Goal: Task Accomplishment & Management: Use online tool/utility

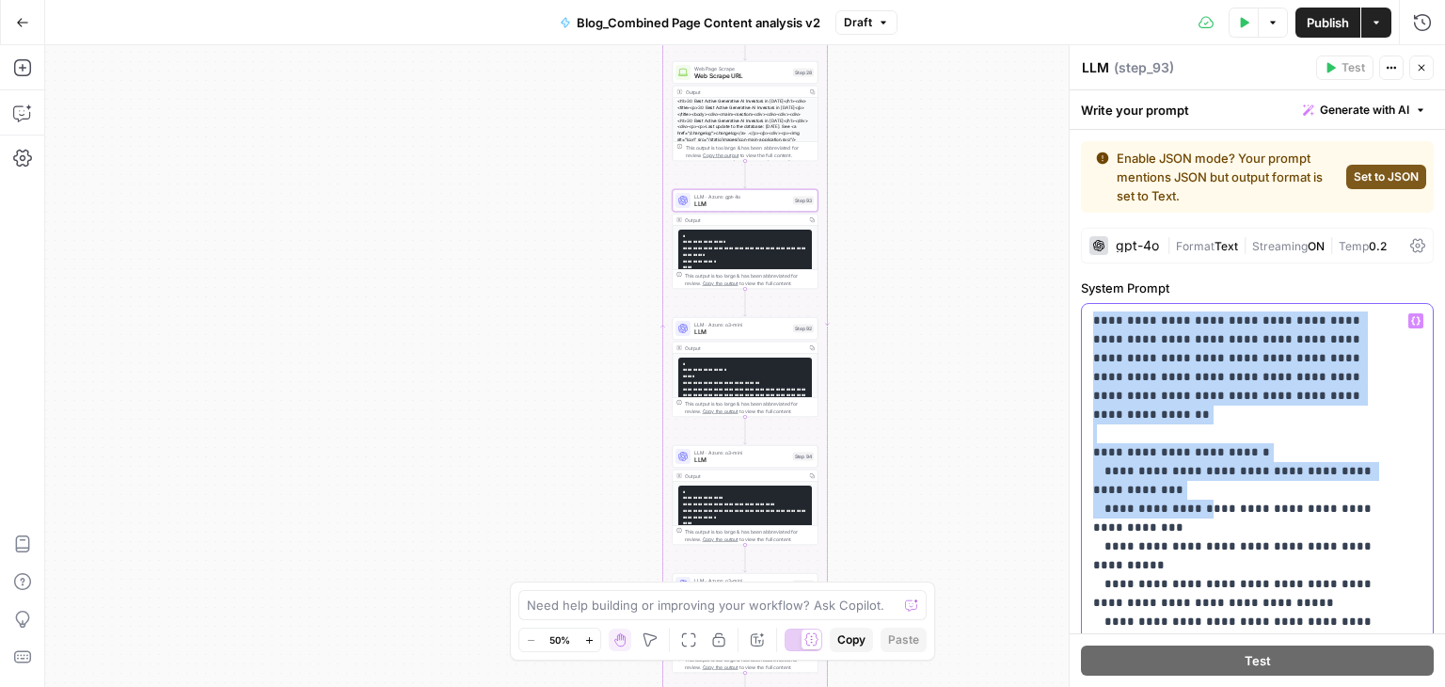
drag, startPoint x: 1087, startPoint y: 313, endPoint x: 1189, endPoint y: 483, distance: 198.2
click at [1189, 483] on div "**********" at bounding box center [1257, 687] width 351 height 766
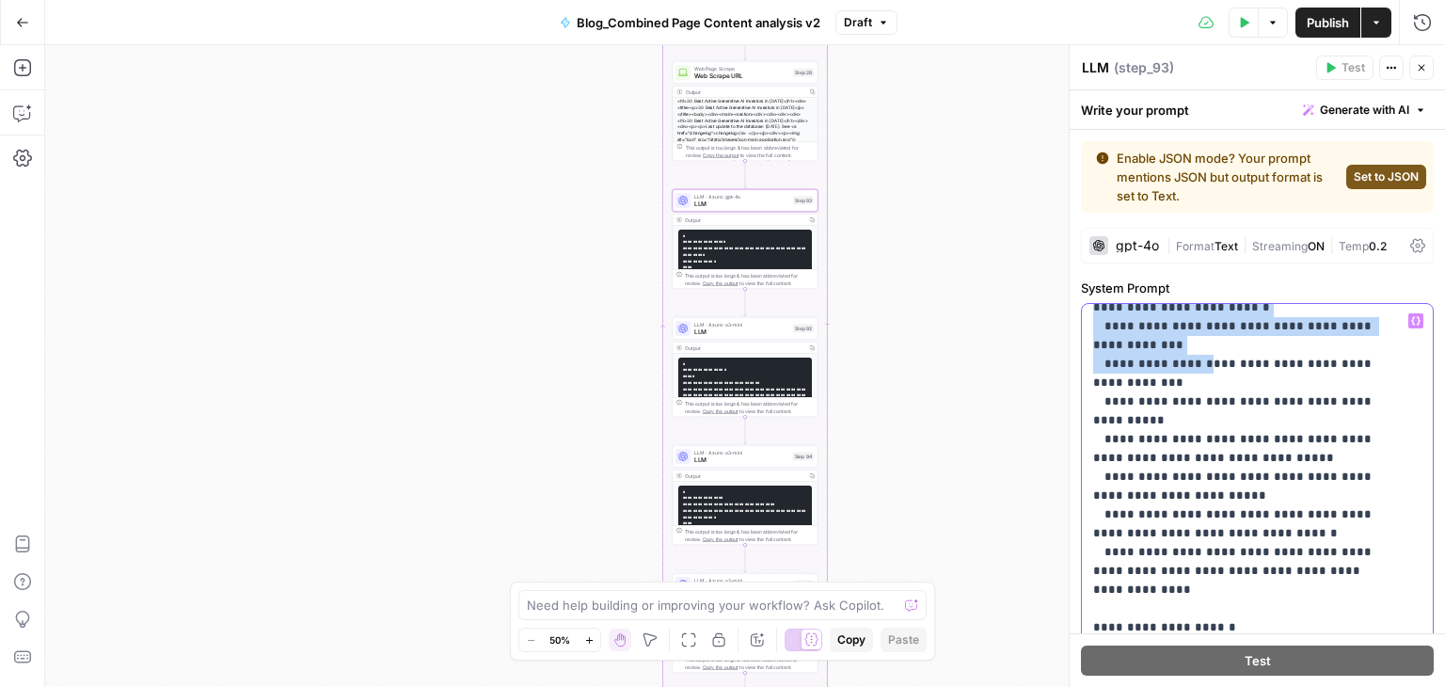
scroll to position [218, 0]
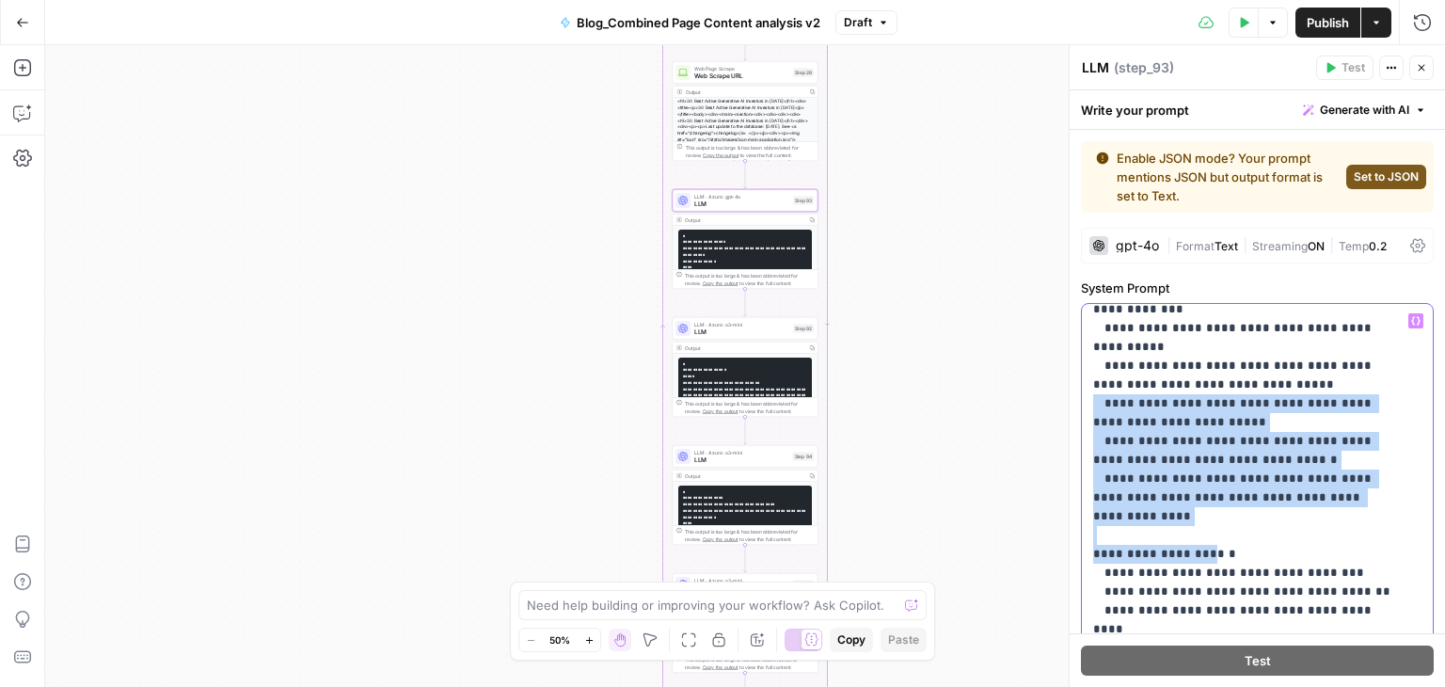
drag, startPoint x: 1085, startPoint y: 363, endPoint x: 1194, endPoint y: 495, distance: 171.0
click at [1194, 495] on div "**********" at bounding box center [1250, 687] width 337 height 766
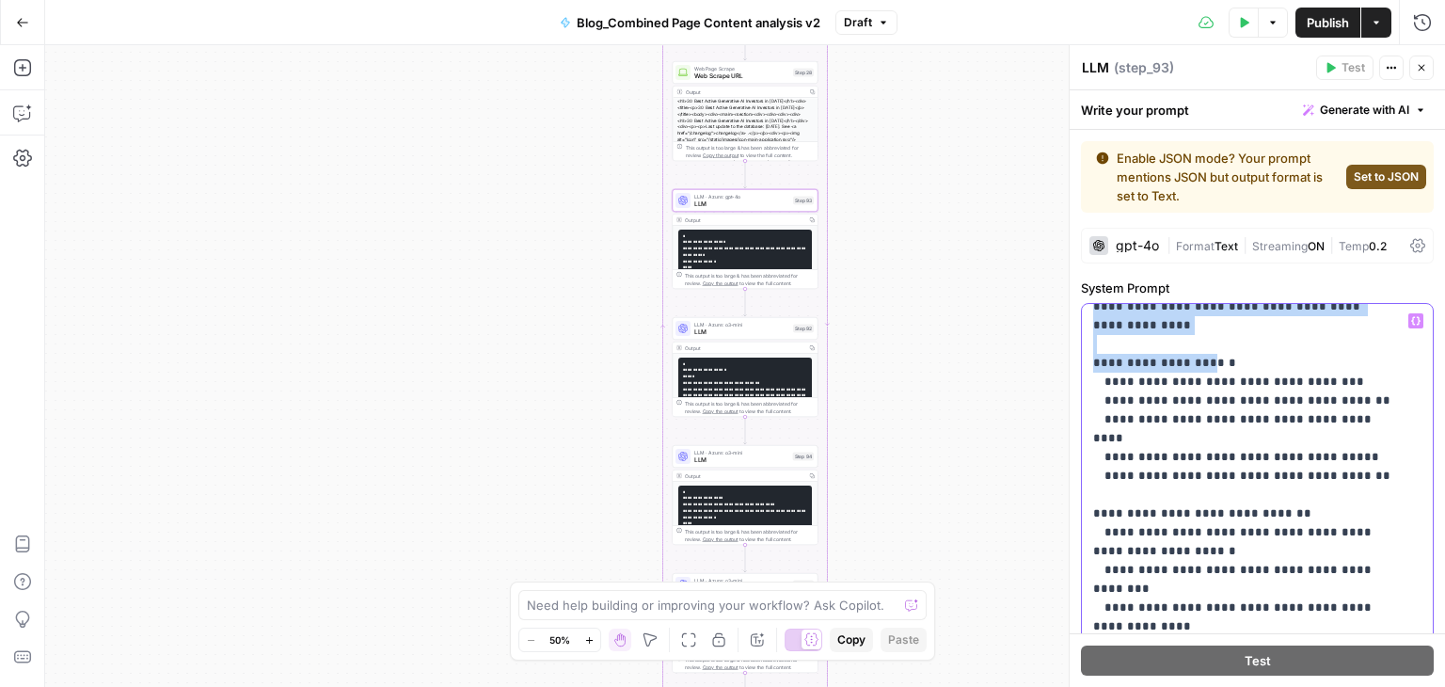
scroll to position [410, 0]
click at [1089, 320] on div "**********" at bounding box center [1250, 687] width 337 height 766
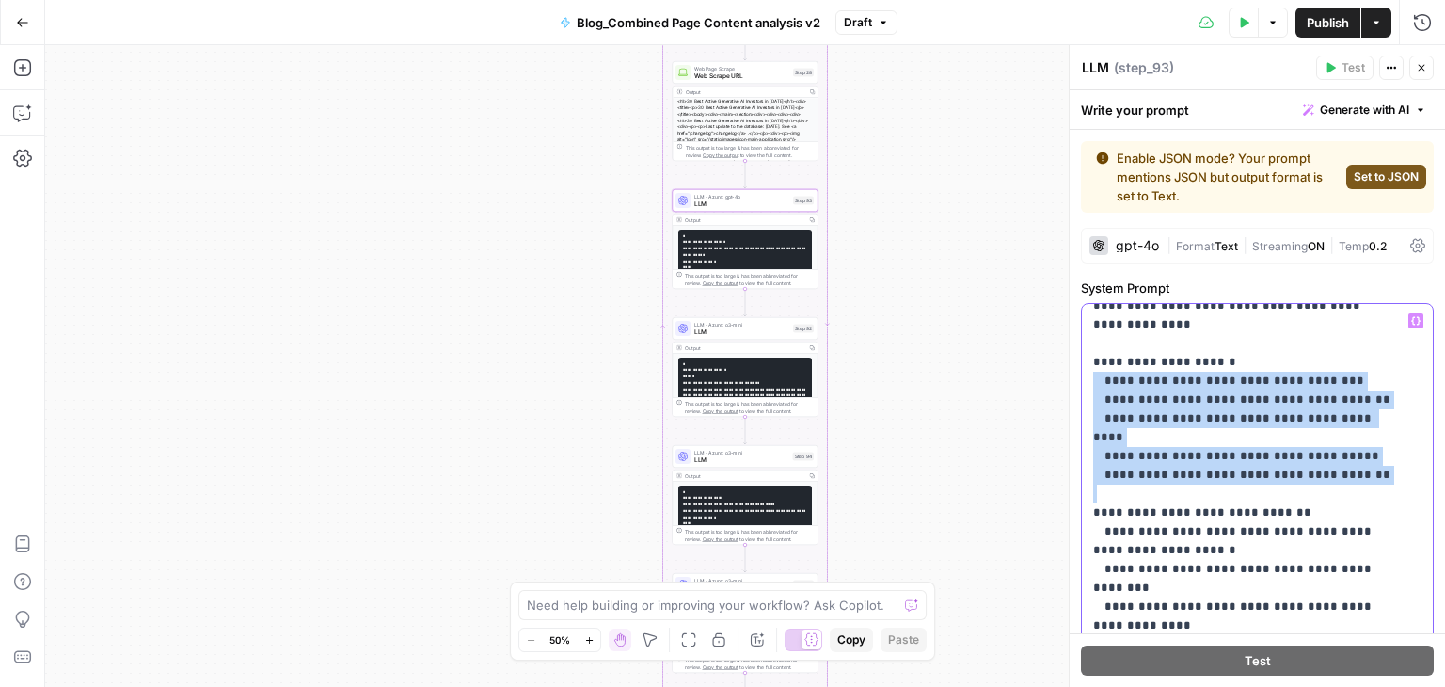
drag, startPoint x: 1089, startPoint y: 320, endPoint x: 1210, endPoint y: 415, distance: 154.1
click at [1210, 415] on div "**********" at bounding box center [1250, 687] width 337 height 766
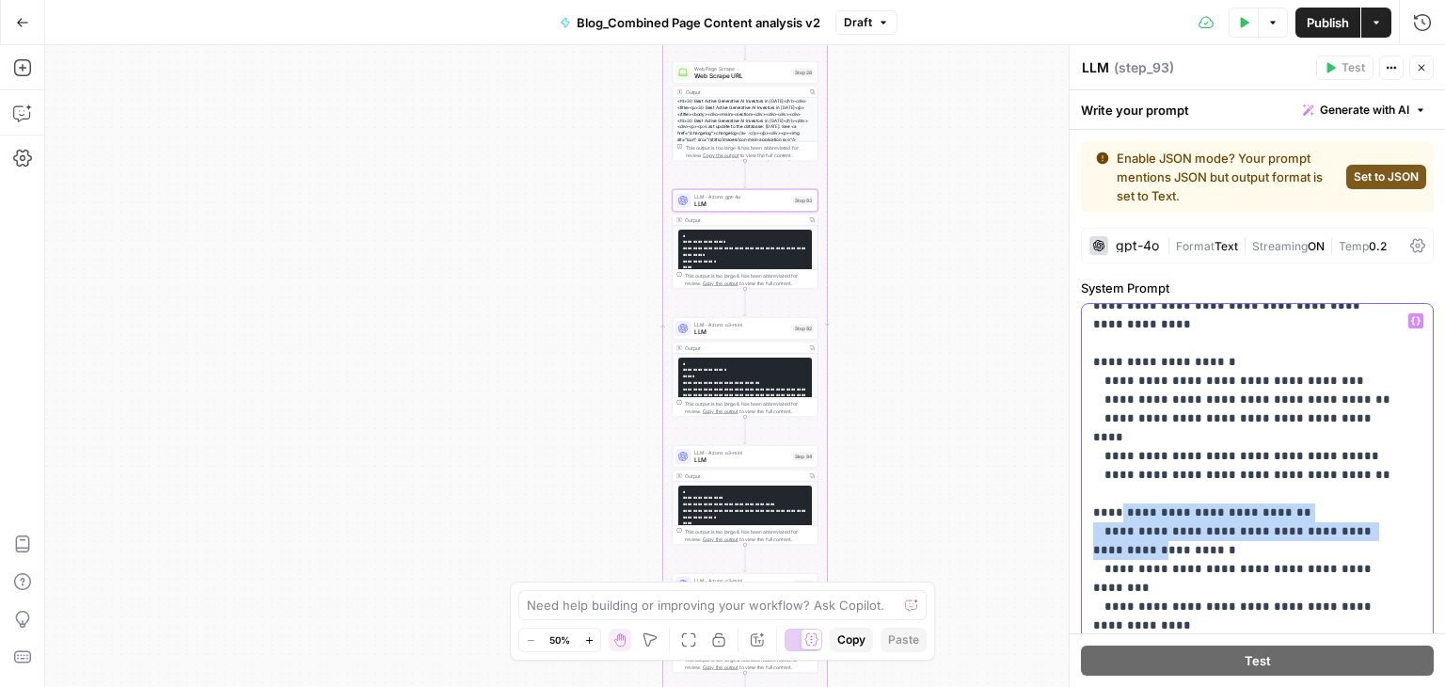
drag, startPoint x: 1117, startPoint y: 441, endPoint x: 1098, endPoint y: 466, distance: 31.6
click at [1098, 466] on p "**********" at bounding box center [1243, 568] width 300 height 1335
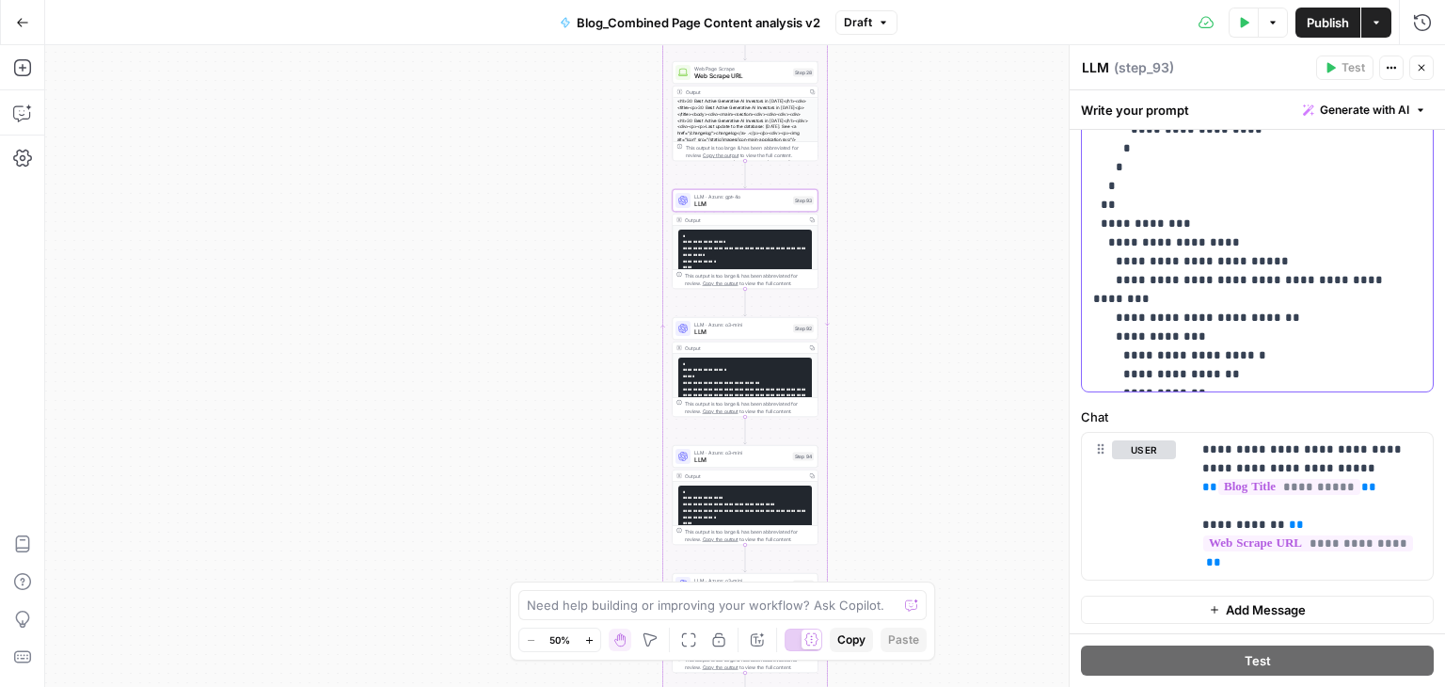
scroll to position [321, 0]
click at [764, 336] on div "LLM · Azure: o3-mini LLM Step 92 Copy step Delete step Add Note Test" at bounding box center [745, 328] width 146 height 23
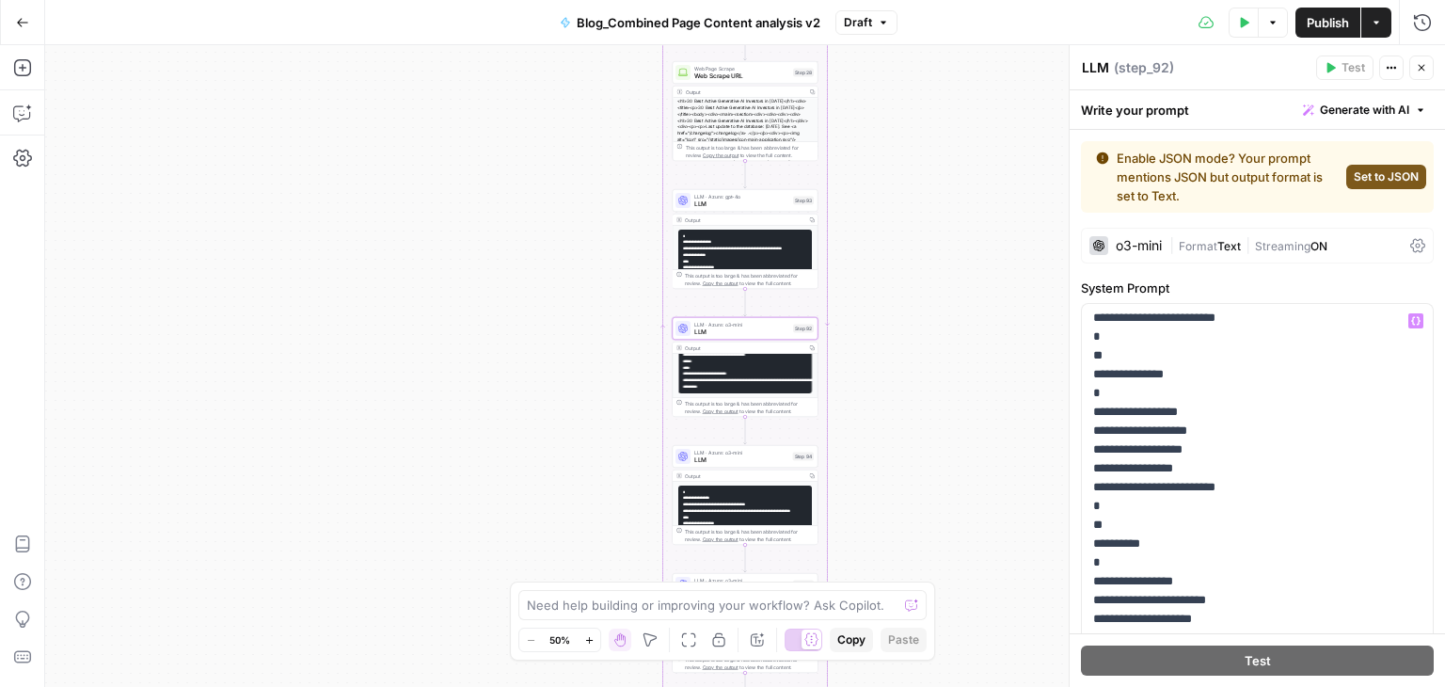
scroll to position [1242, 0]
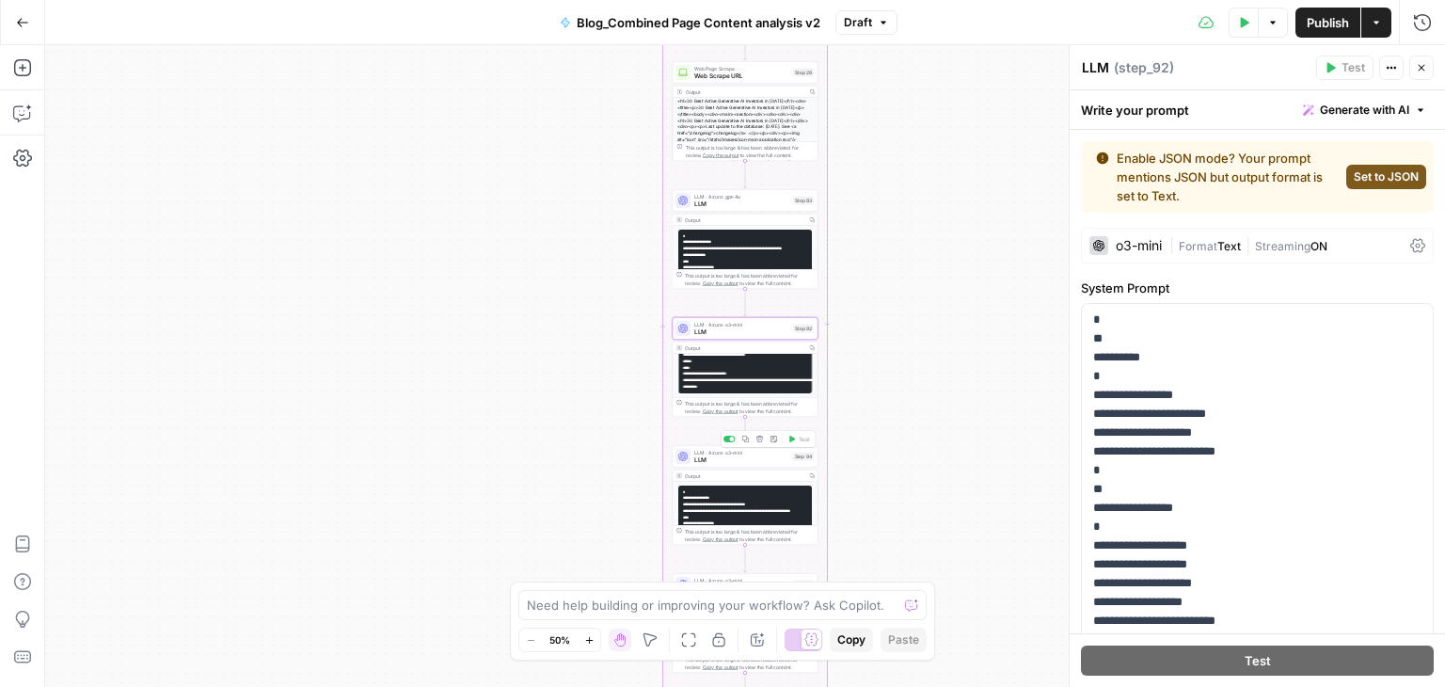
click at [736, 455] on span "LLM" at bounding box center [741, 459] width 95 height 9
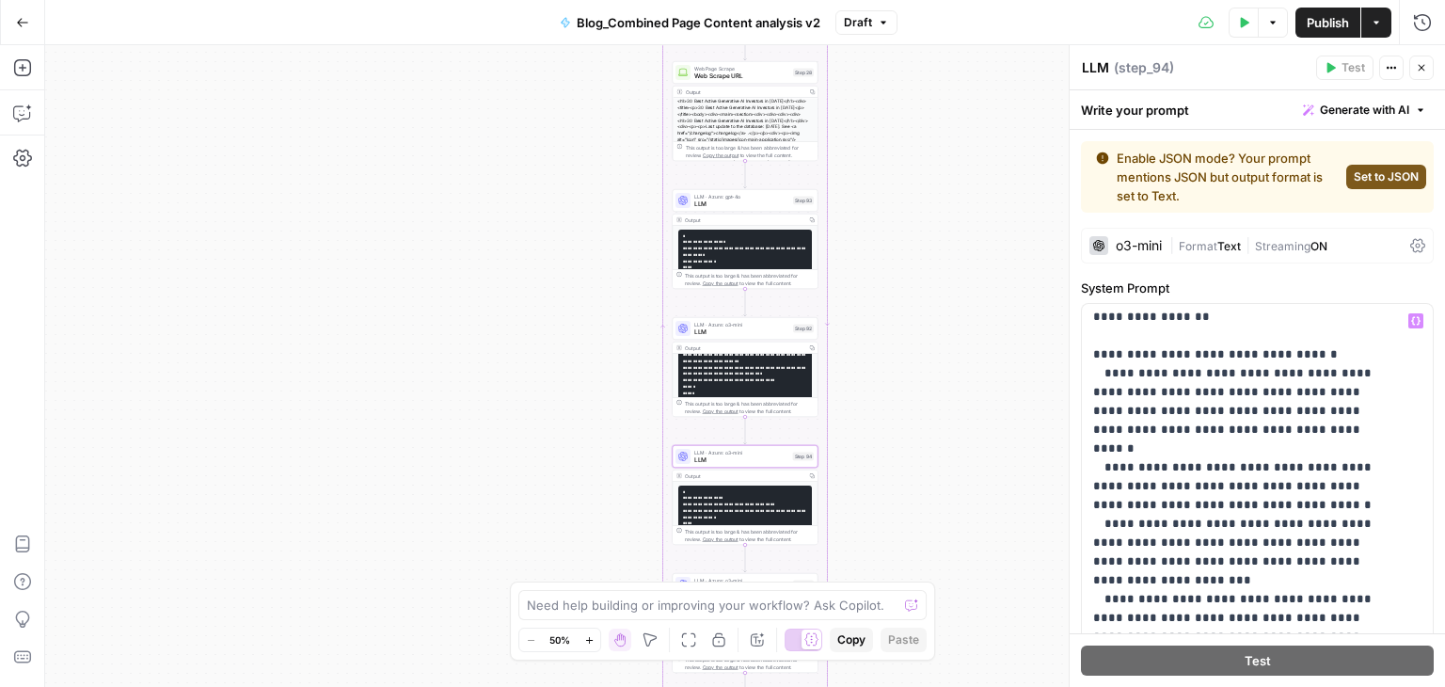
scroll to position [135, 0]
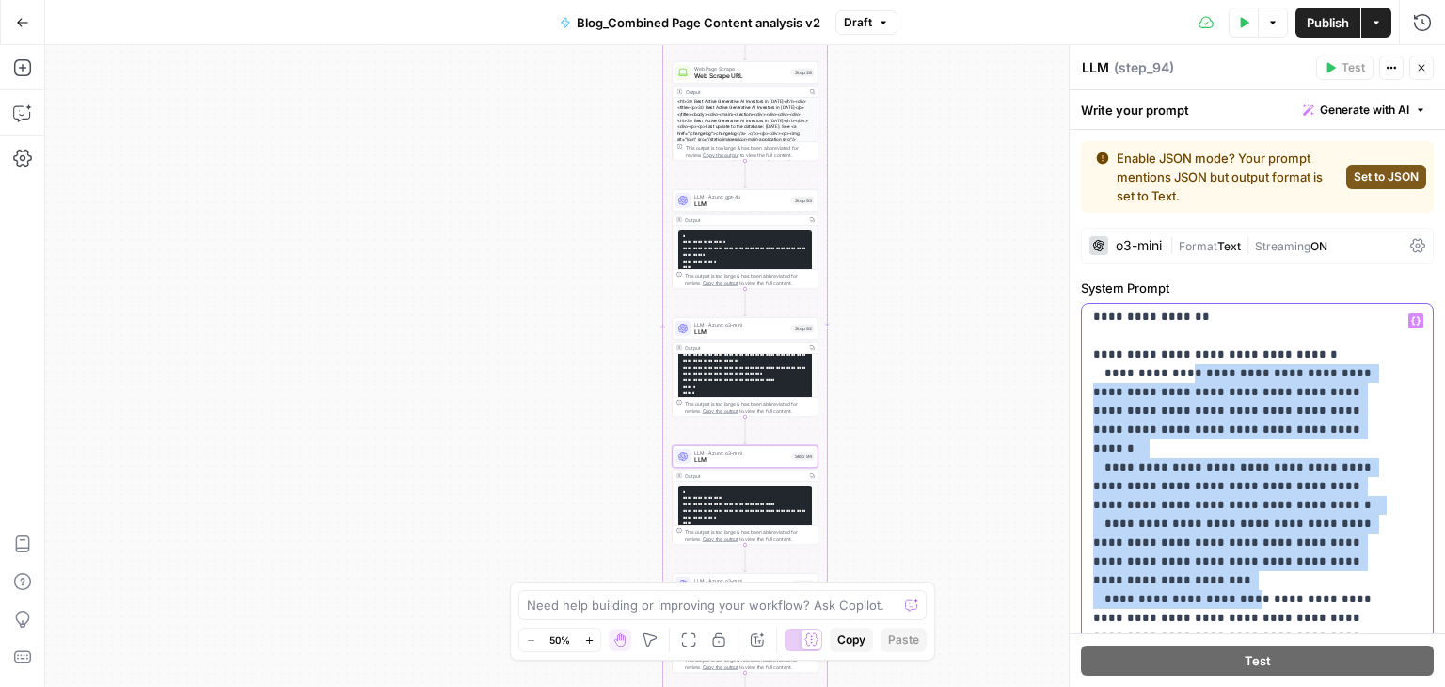
drag, startPoint x: 1177, startPoint y: 353, endPoint x: 1235, endPoint y: 532, distance: 188.6
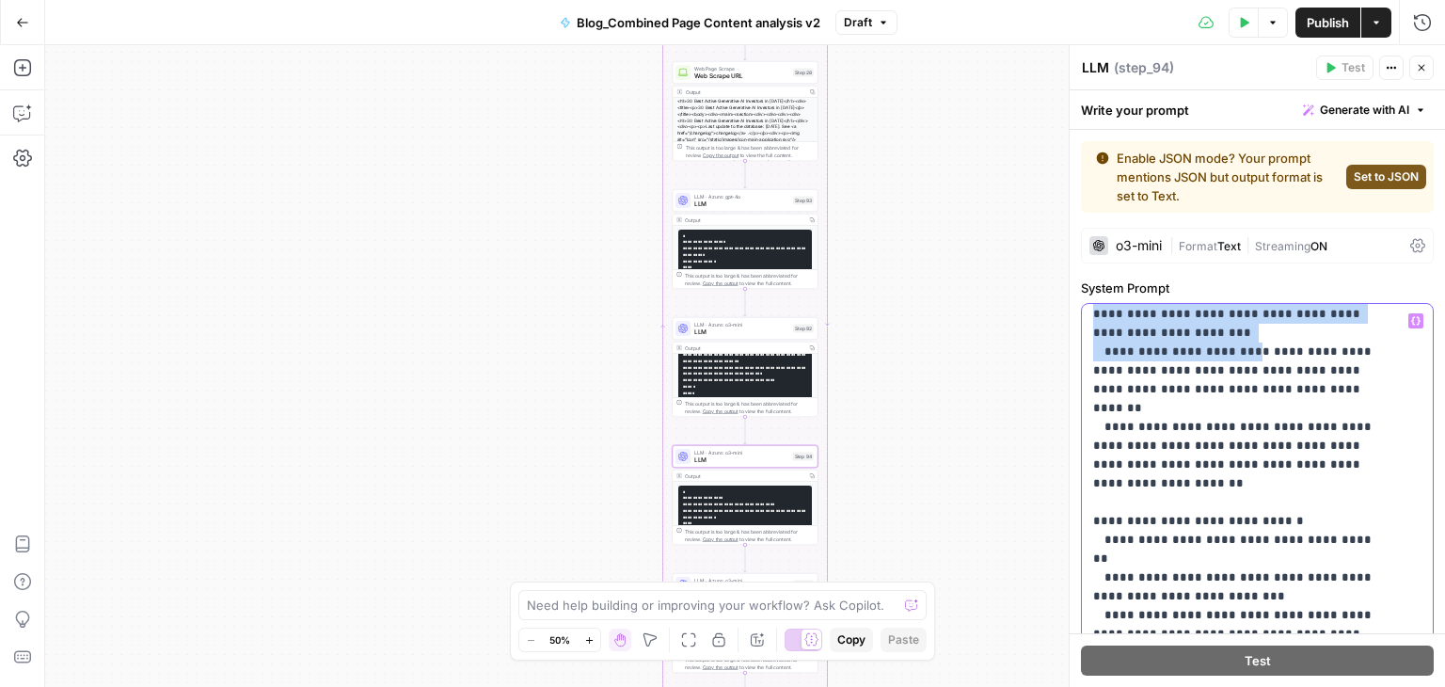
scroll to position [384, 0]
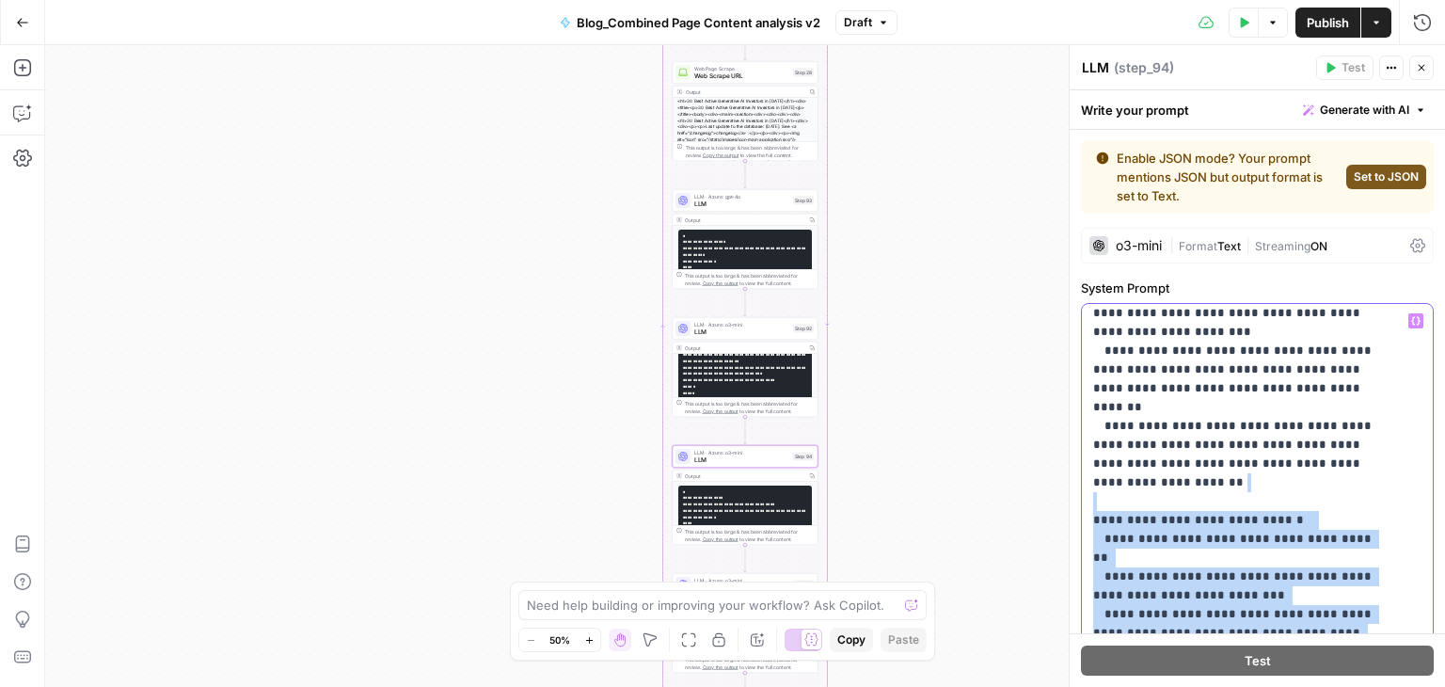
drag, startPoint x: 1100, startPoint y: 413, endPoint x: 1244, endPoint y: 567, distance: 210.9
click at [1244, 567] on p "**********" at bounding box center [1243, 661] width 300 height 1467
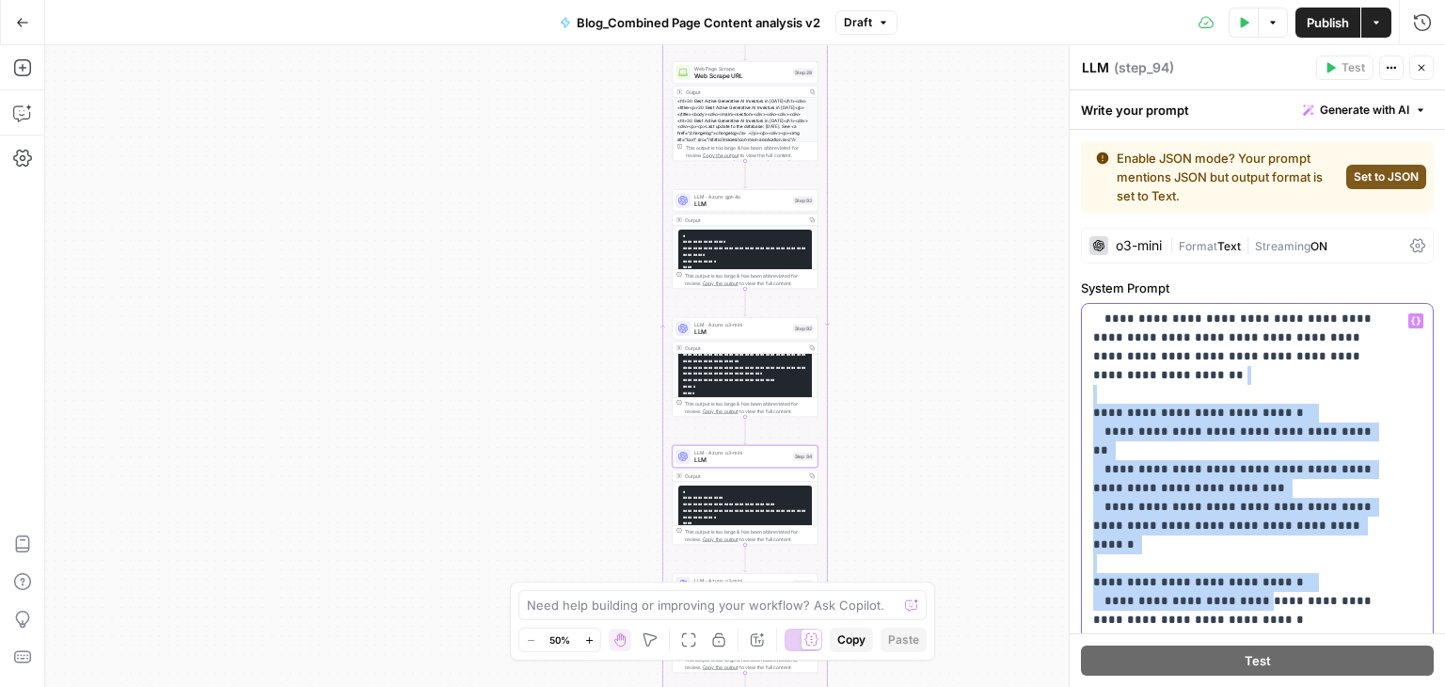
scroll to position [502, 0]
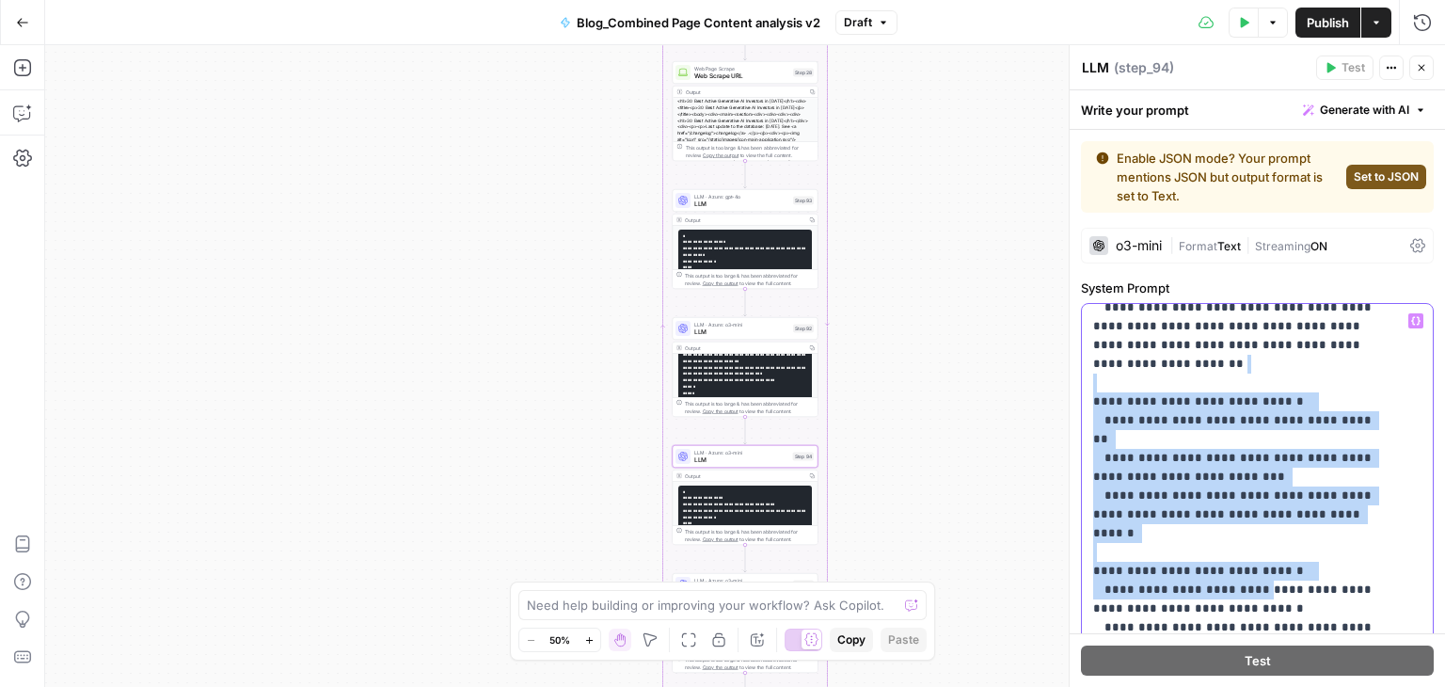
click at [1155, 325] on p "**********" at bounding box center [1243, 542] width 300 height 1467
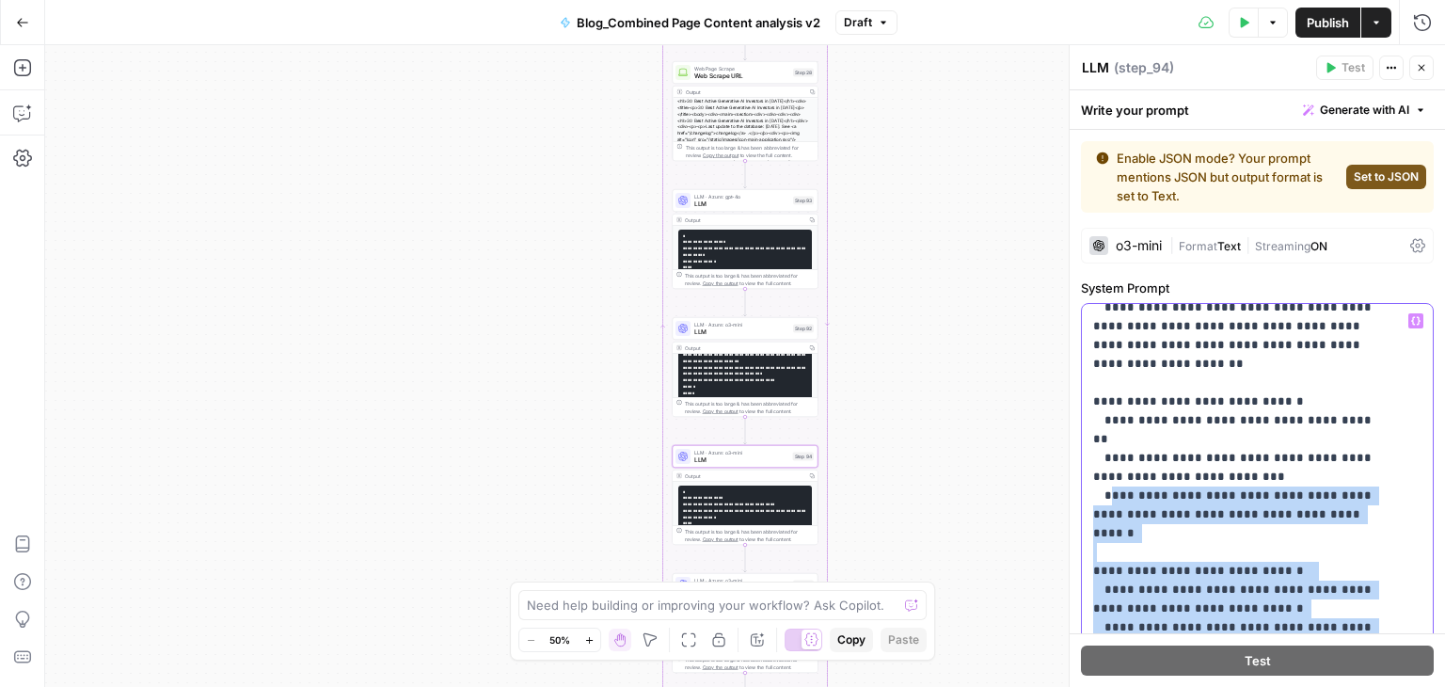
drag, startPoint x: 1110, startPoint y: 378, endPoint x: 1239, endPoint y: 556, distance: 219.5
click at [1239, 556] on p "**********" at bounding box center [1243, 542] width 300 height 1467
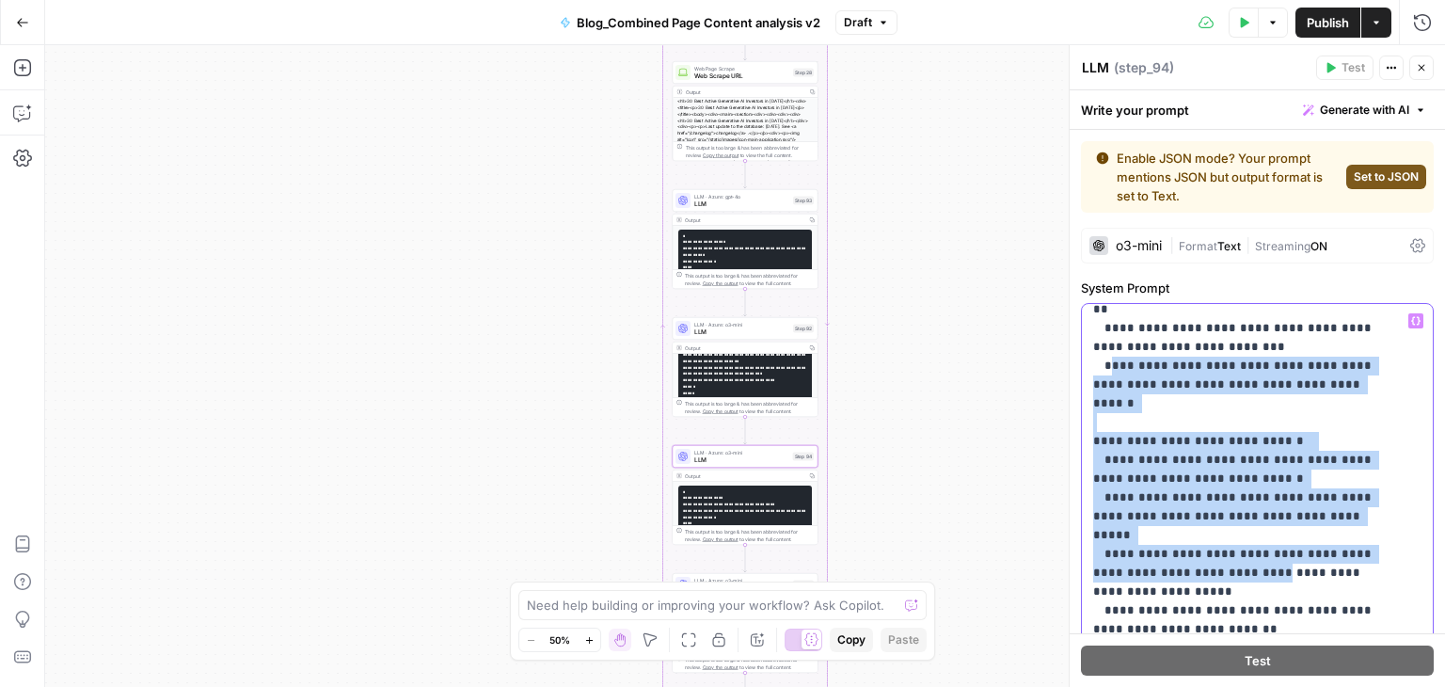
scroll to position [716, 0]
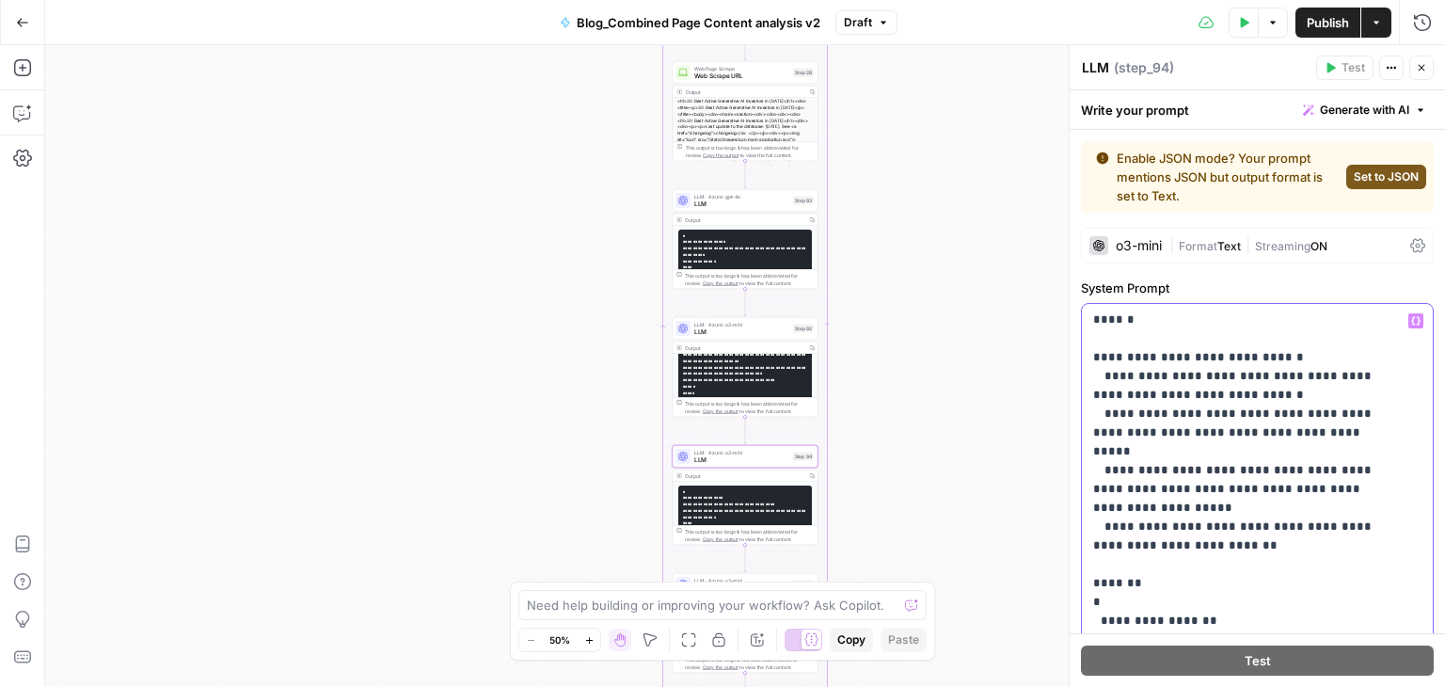
drag, startPoint x: 1118, startPoint y: 498, endPoint x: 1239, endPoint y: 577, distance: 144.0
click at [1239, 577] on p "**********" at bounding box center [1243, 329] width 300 height 1467
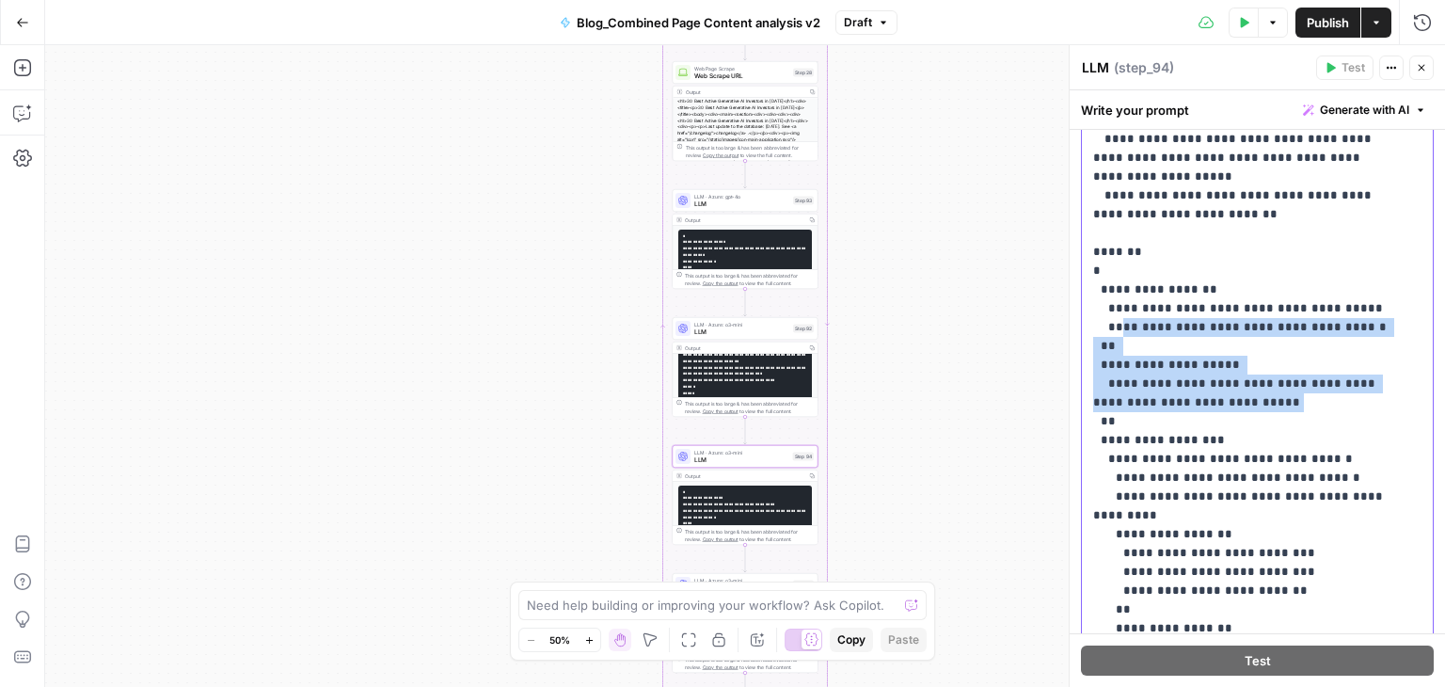
scroll to position [641, 0]
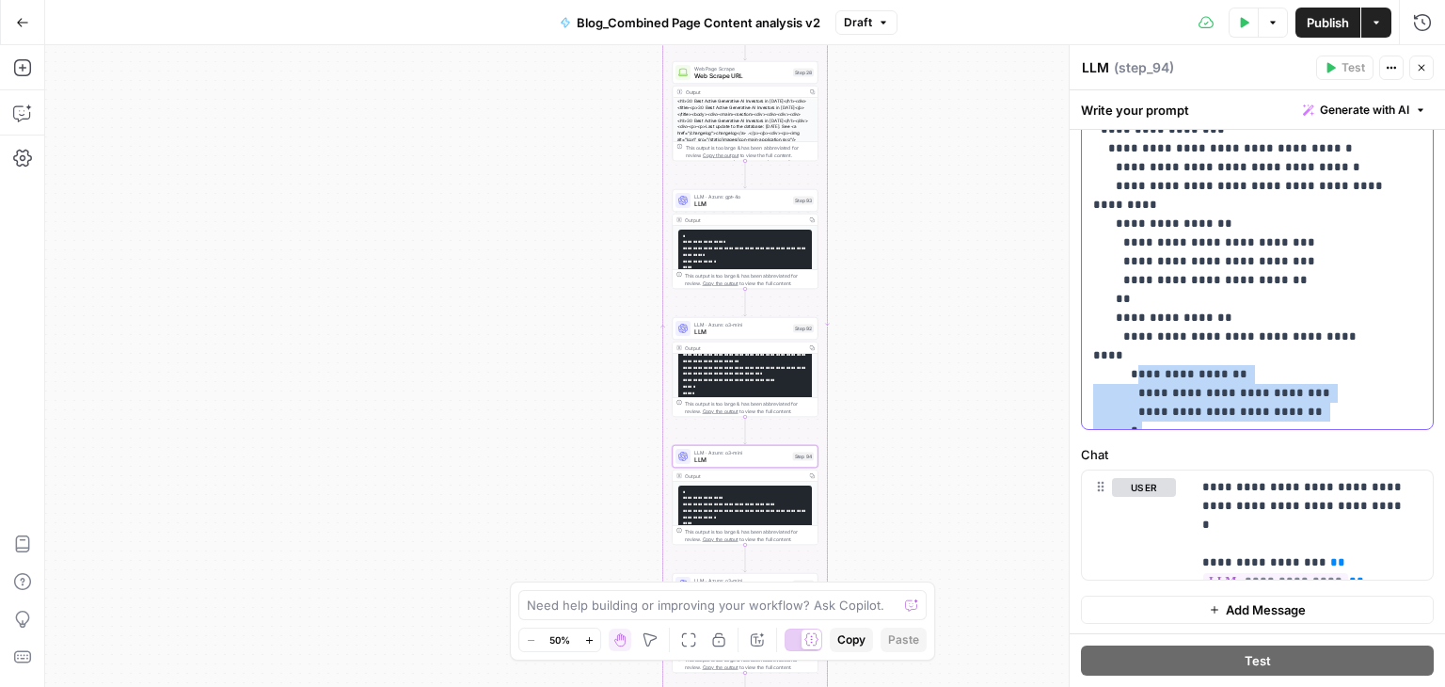
drag, startPoint x: 1130, startPoint y: 199, endPoint x: 1313, endPoint y: 257, distance: 191.3
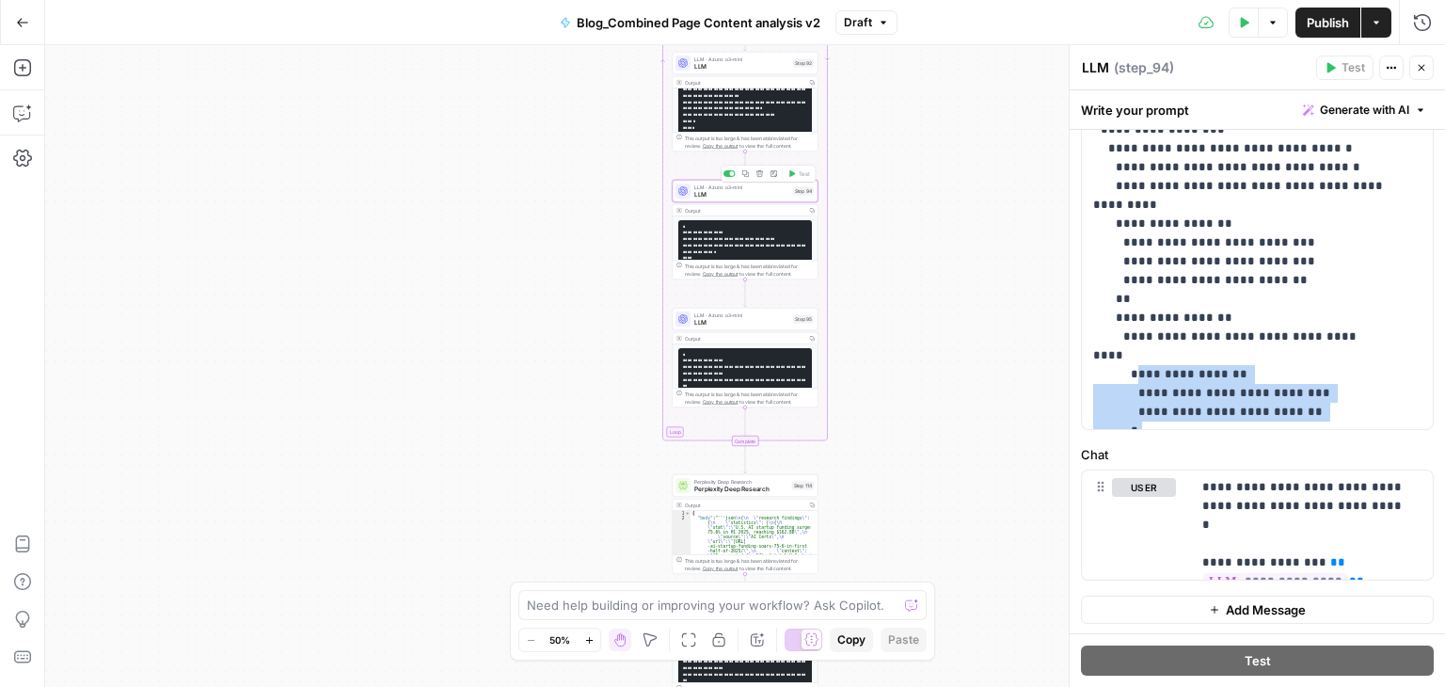
click at [739, 200] on div "LLM · Azure: o3-mini LLM Step 94 Copy step Delete step Add Note Test" at bounding box center [745, 191] width 146 height 23
click at [762, 200] on div "LLM · Azure: o3-mini LLM Step 94 Copy step Delete step Add Note Test" at bounding box center [745, 191] width 146 height 23
click at [767, 325] on span "LLM" at bounding box center [741, 322] width 95 height 9
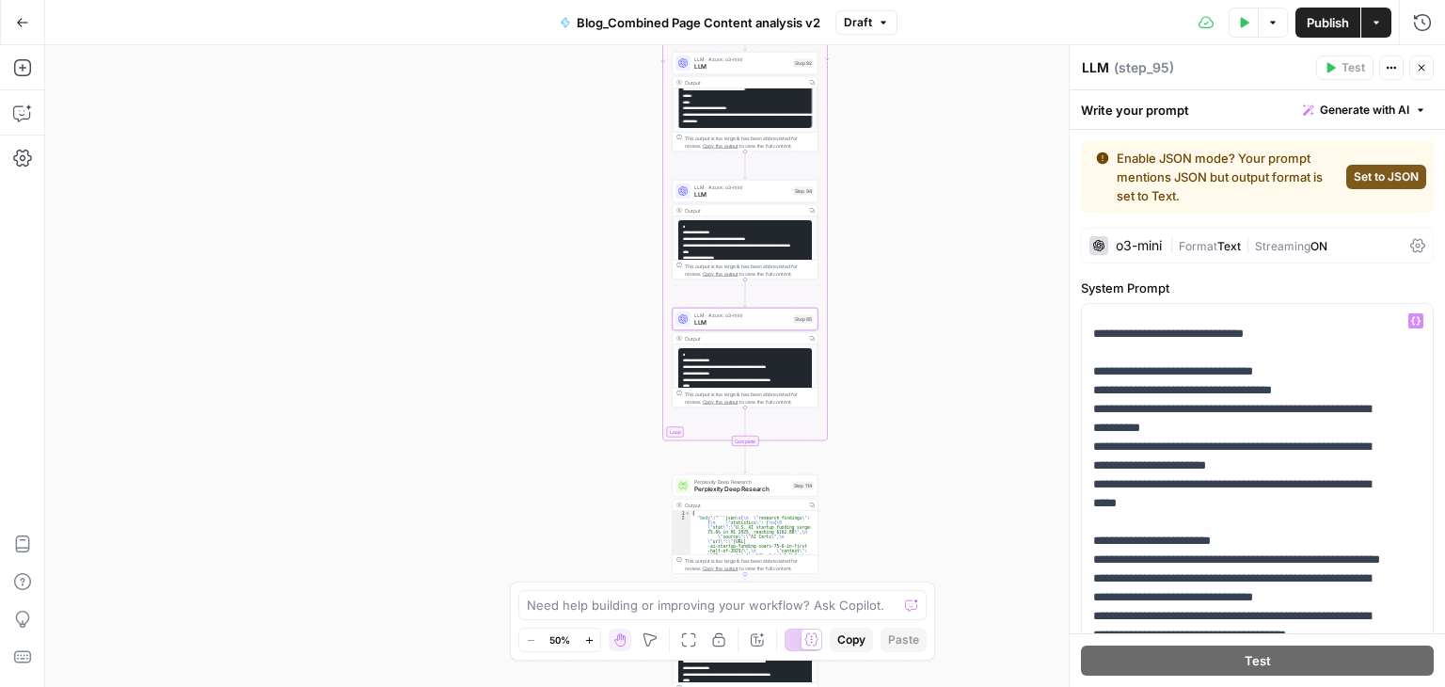
scroll to position [156, 0]
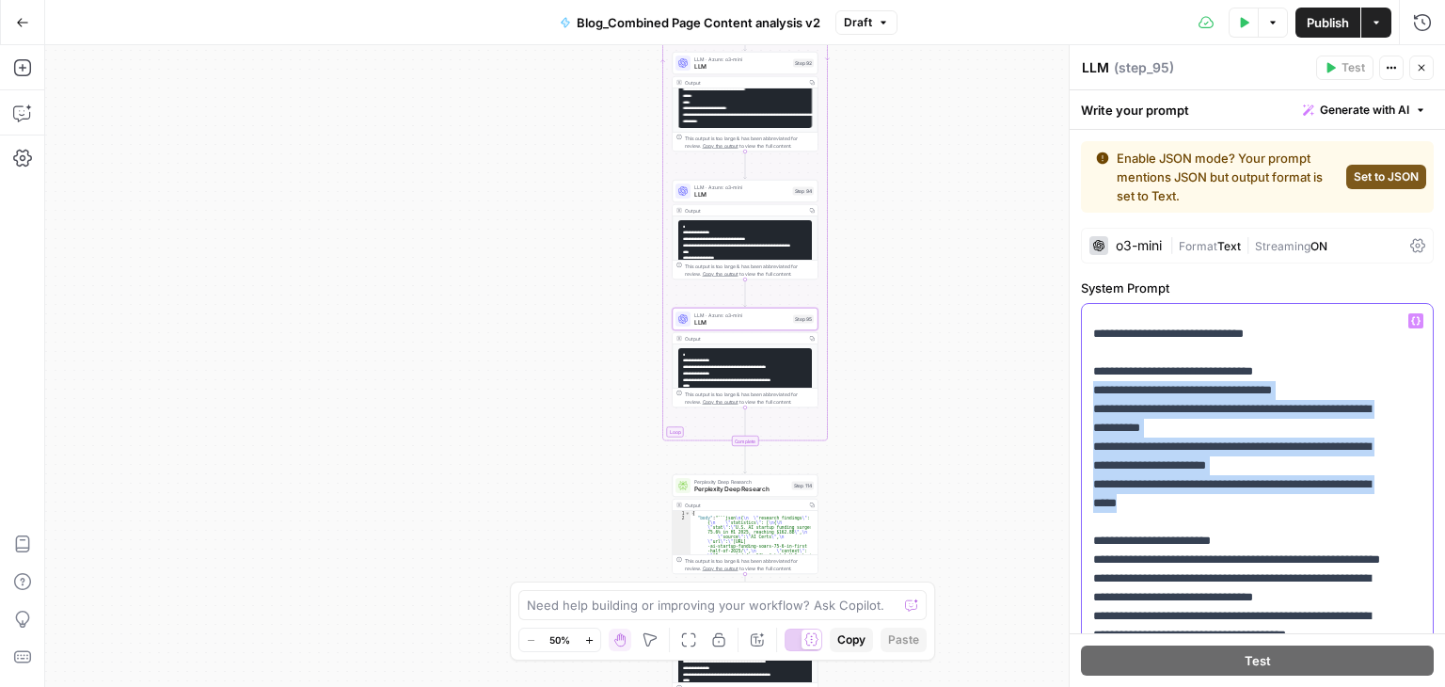
drag, startPoint x: 1097, startPoint y: 412, endPoint x: 1249, endPoint y: 520, distance: 186.1
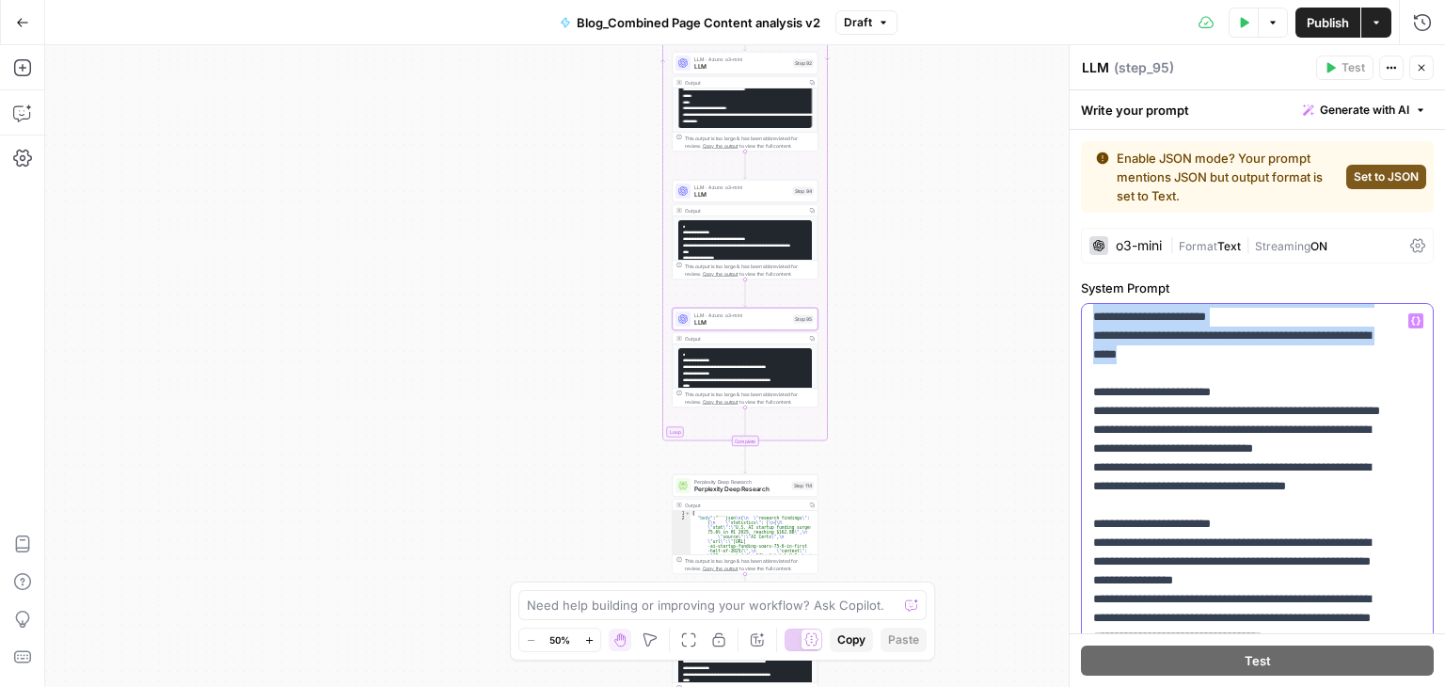
scroll to position [315, 0]
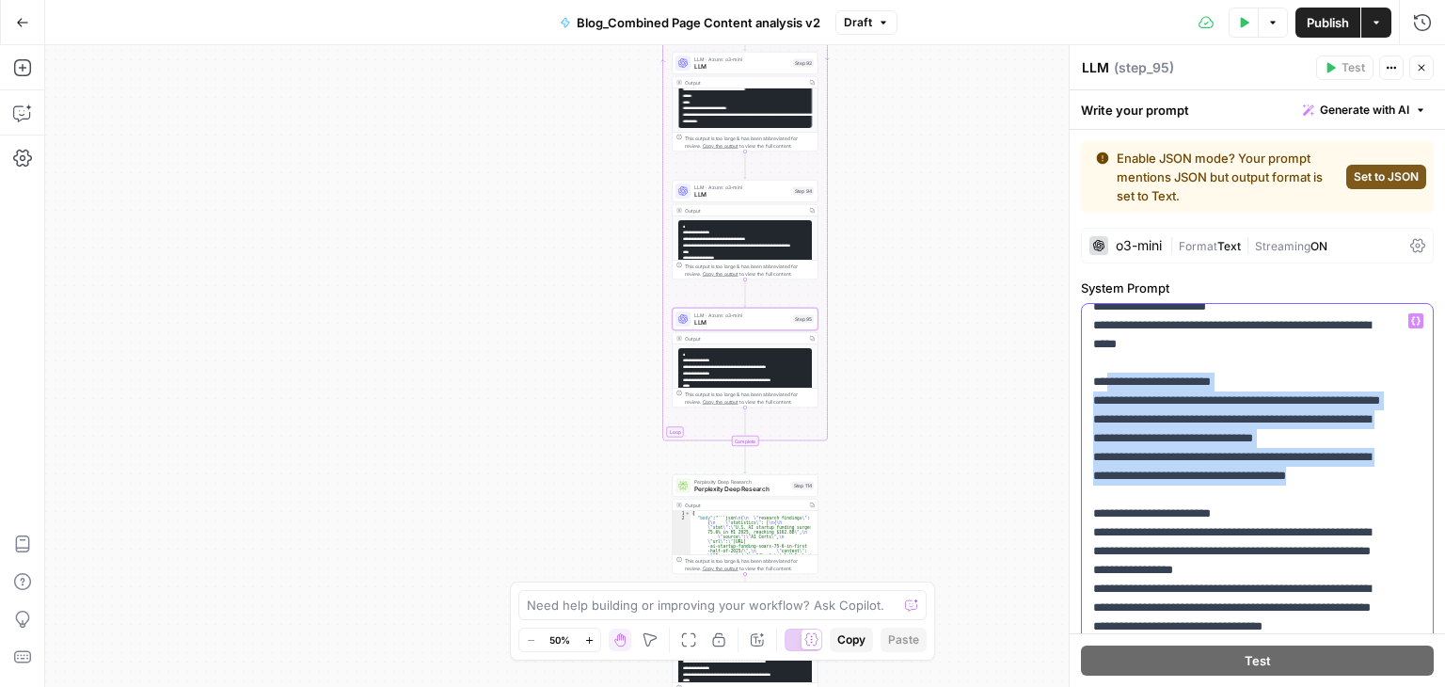
drag, startPoint x: 1110, startPoint y: 396, endPoint x: 1223, endPoint y: 539, distance: 182.1
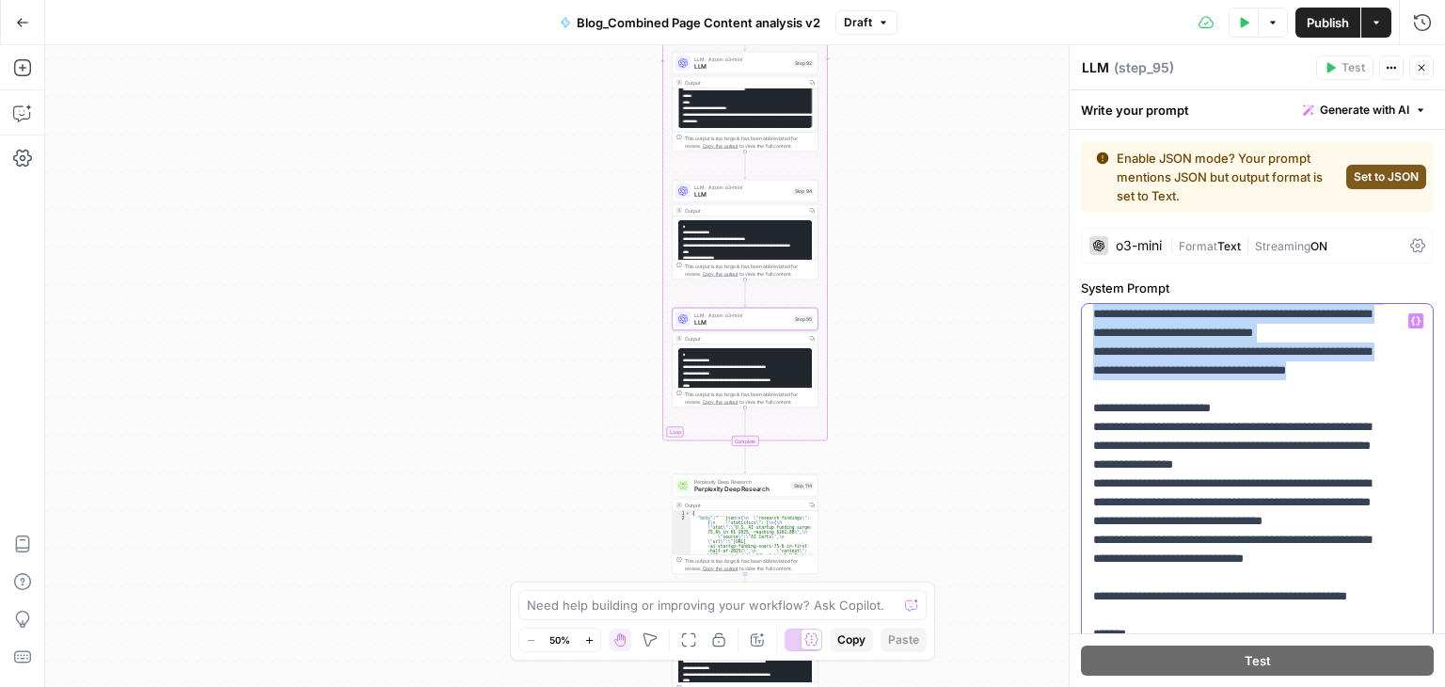
scroll to position [421, 0]
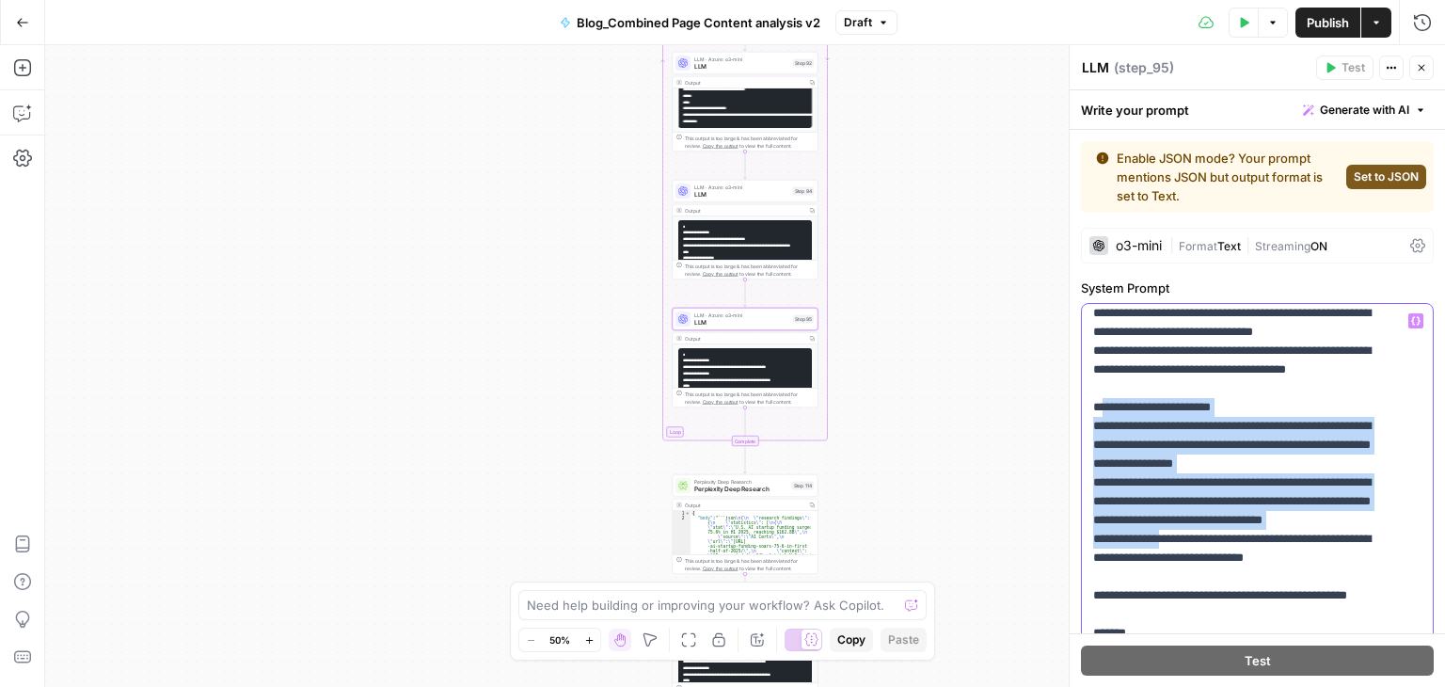
drag, startPoint x: 1102, startPoint y: 457, endPoint x: 1180, endPoint y: 593, distance: 157.1
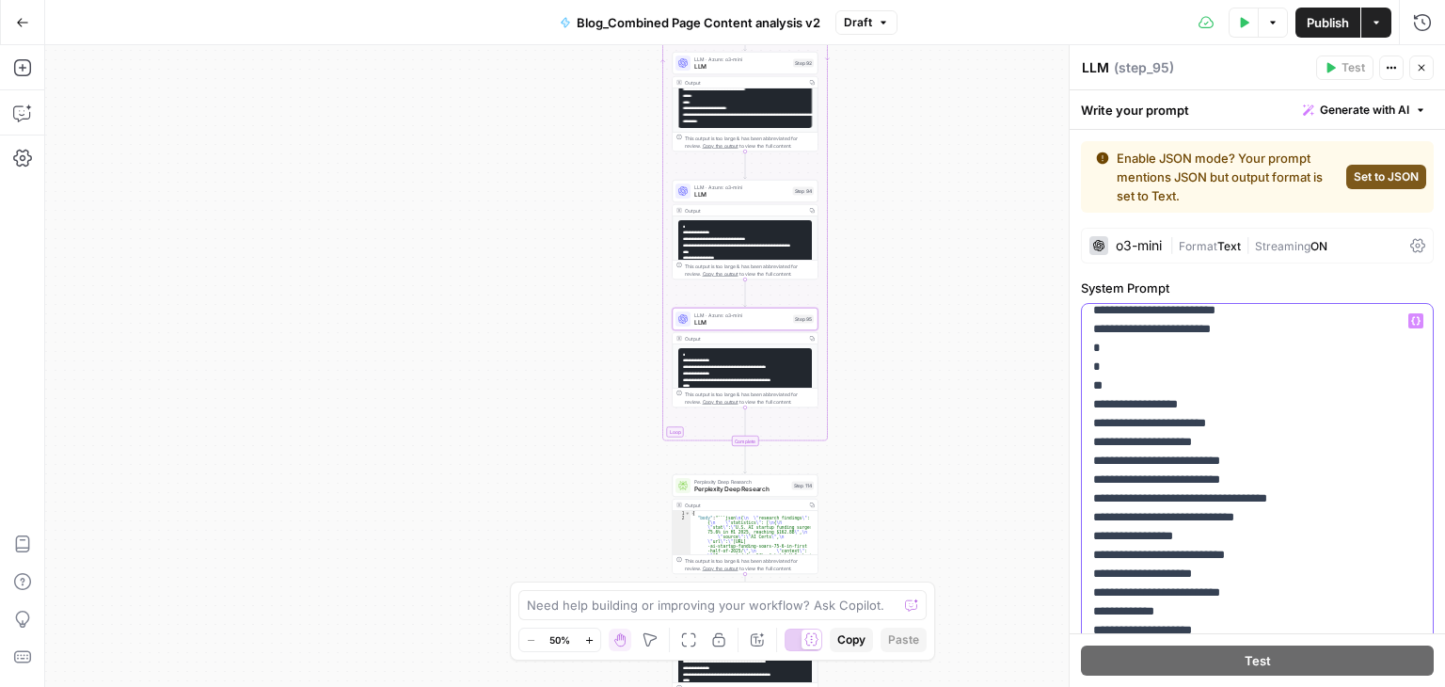
scroll to position [1022, 0]
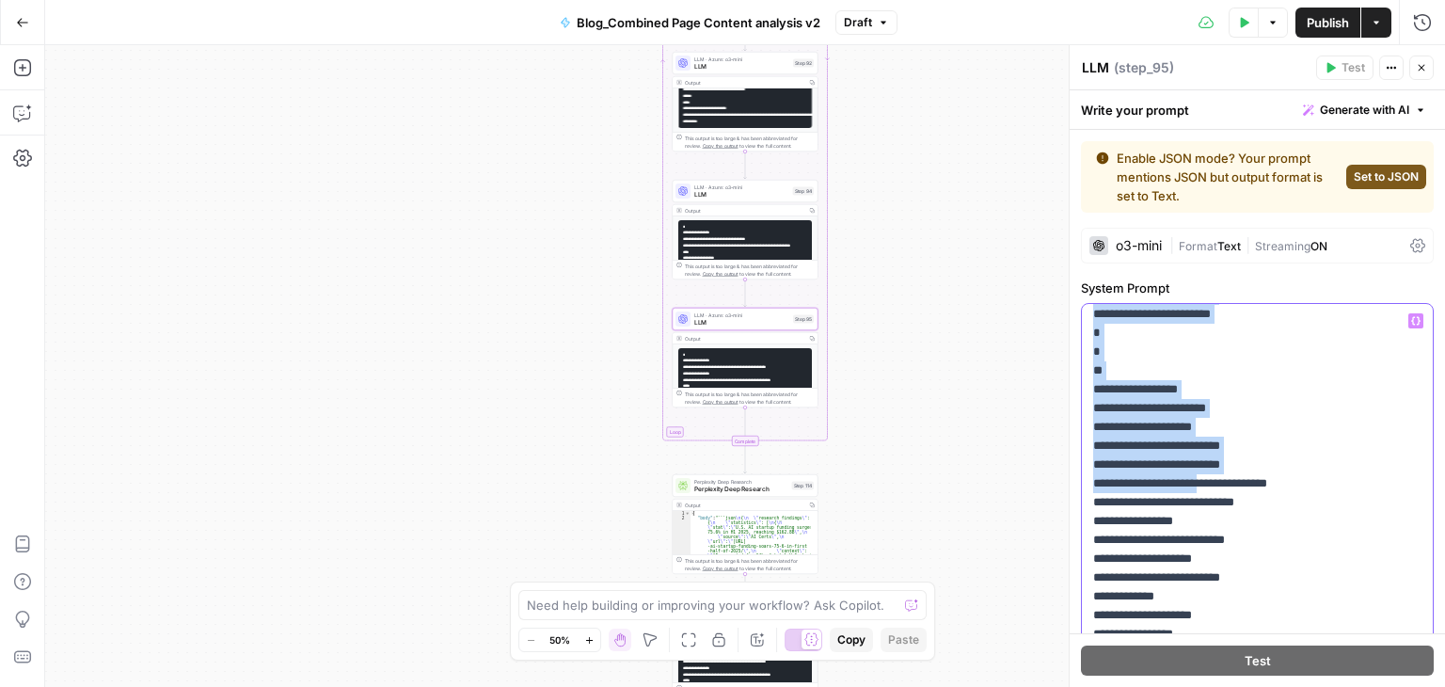
drag, startPoint x: 1116, startPoint y: 403, endPoint x: 1238, endPoint y: 589, distance: 221.5
click at [1238, 589] on p "**********" at bounding box center [1243, 398] width 300 height 2219
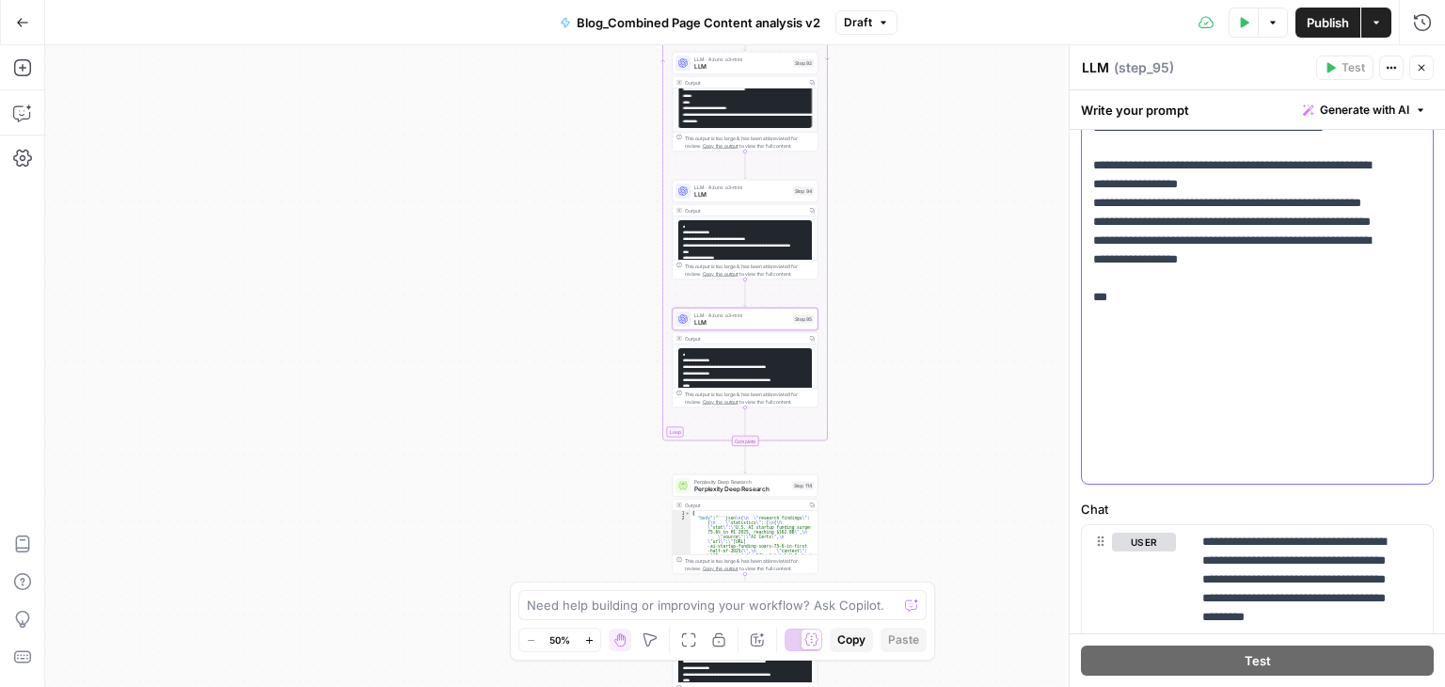
scroll to position [589, 0]
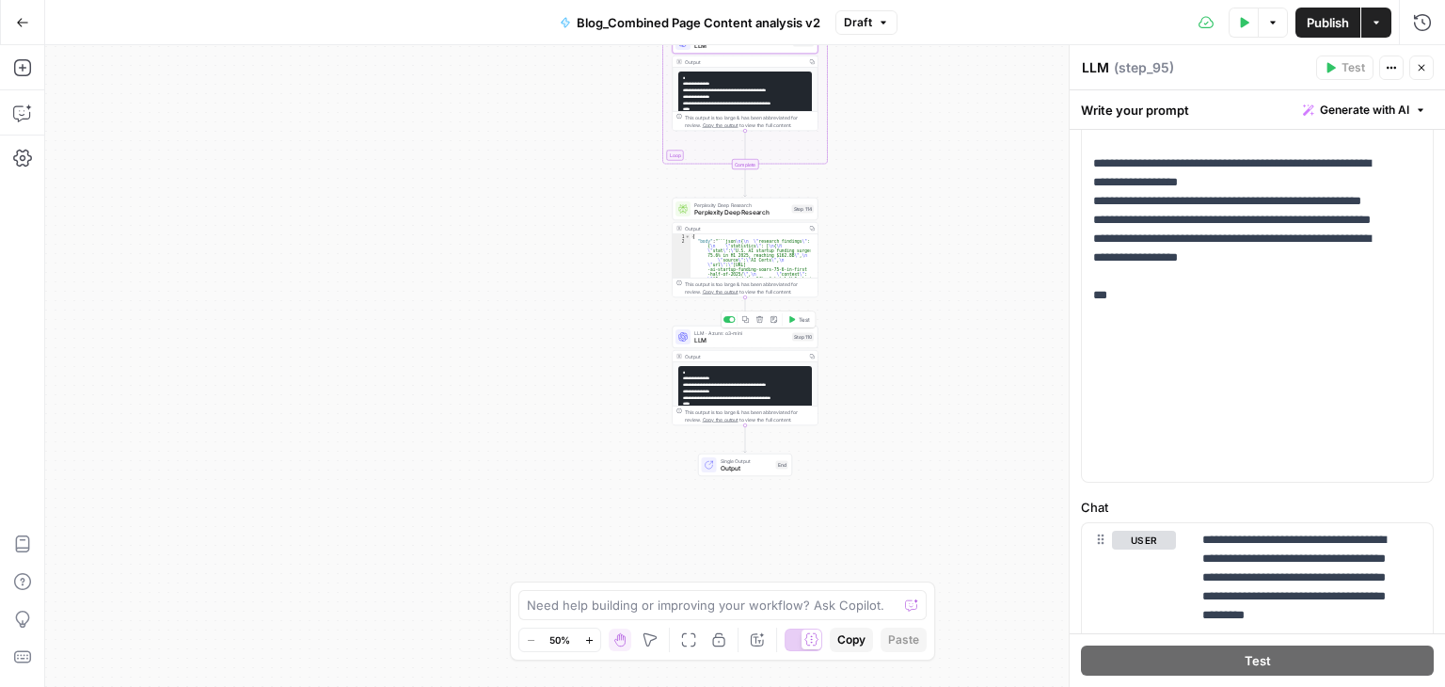
click at [737, 336] on span "LLM" at bounding box center [741, 340] width 94 height 9
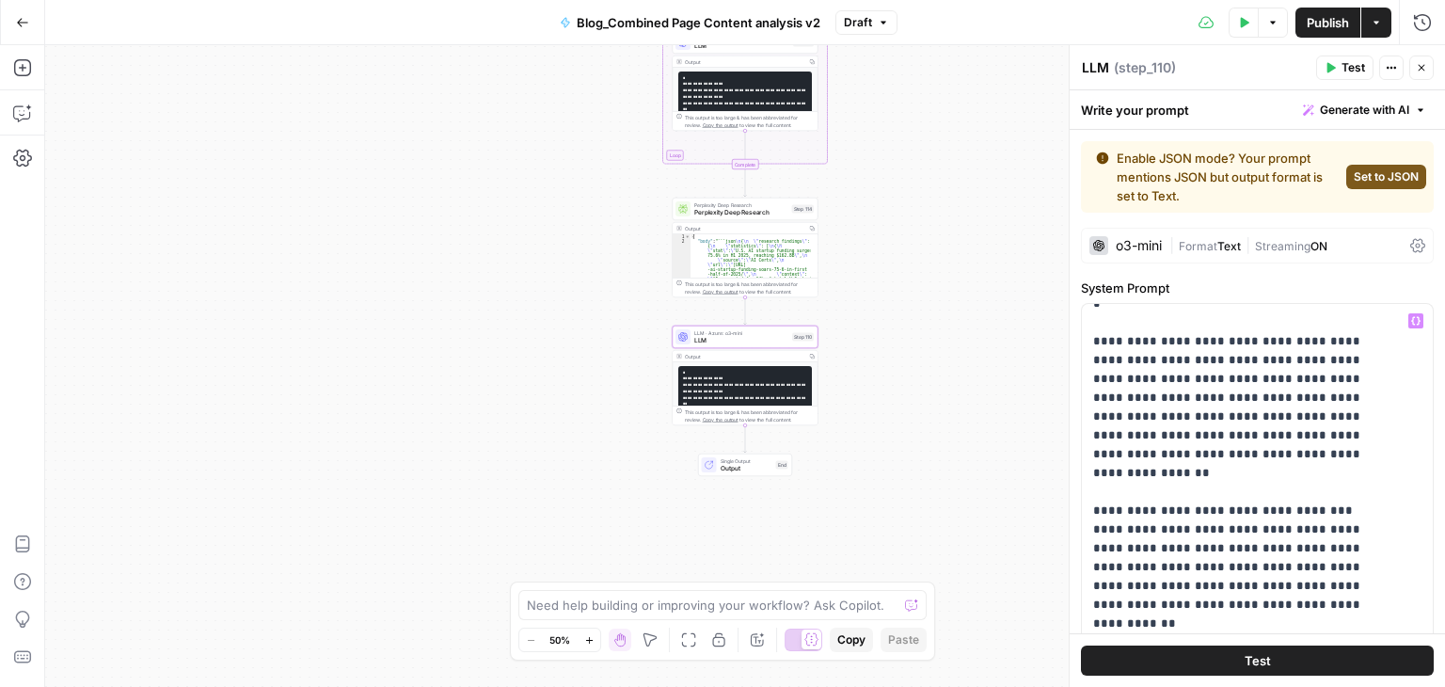
scroll to position [1034, 0]
click at [34, 23] on button "Go Back" at bounding box center [23, 23] width 34 height 34
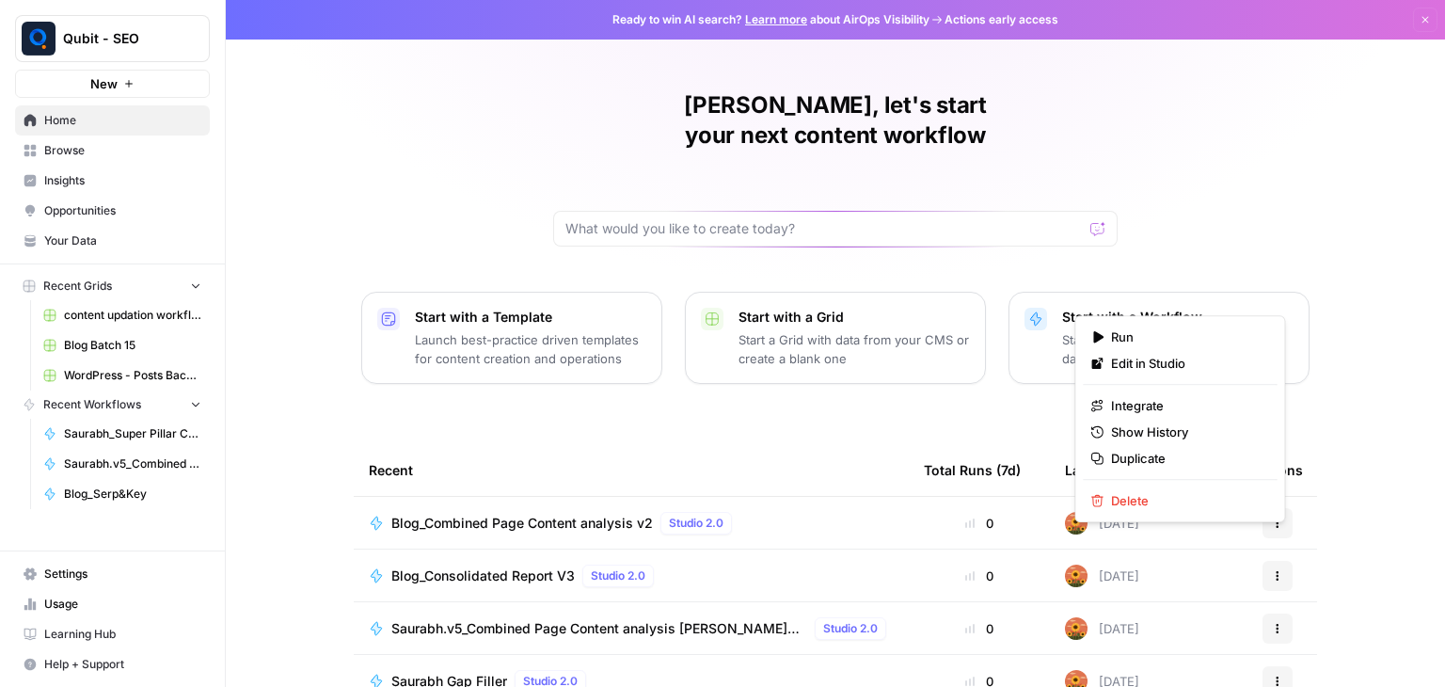
click at [1271, 570] on icon "button" at bounding box center [1276, 575] width 11 height 11
click at [1199, 371] on span "Edit in Studio" at bounding box center [1186, 363] width 150 height 19
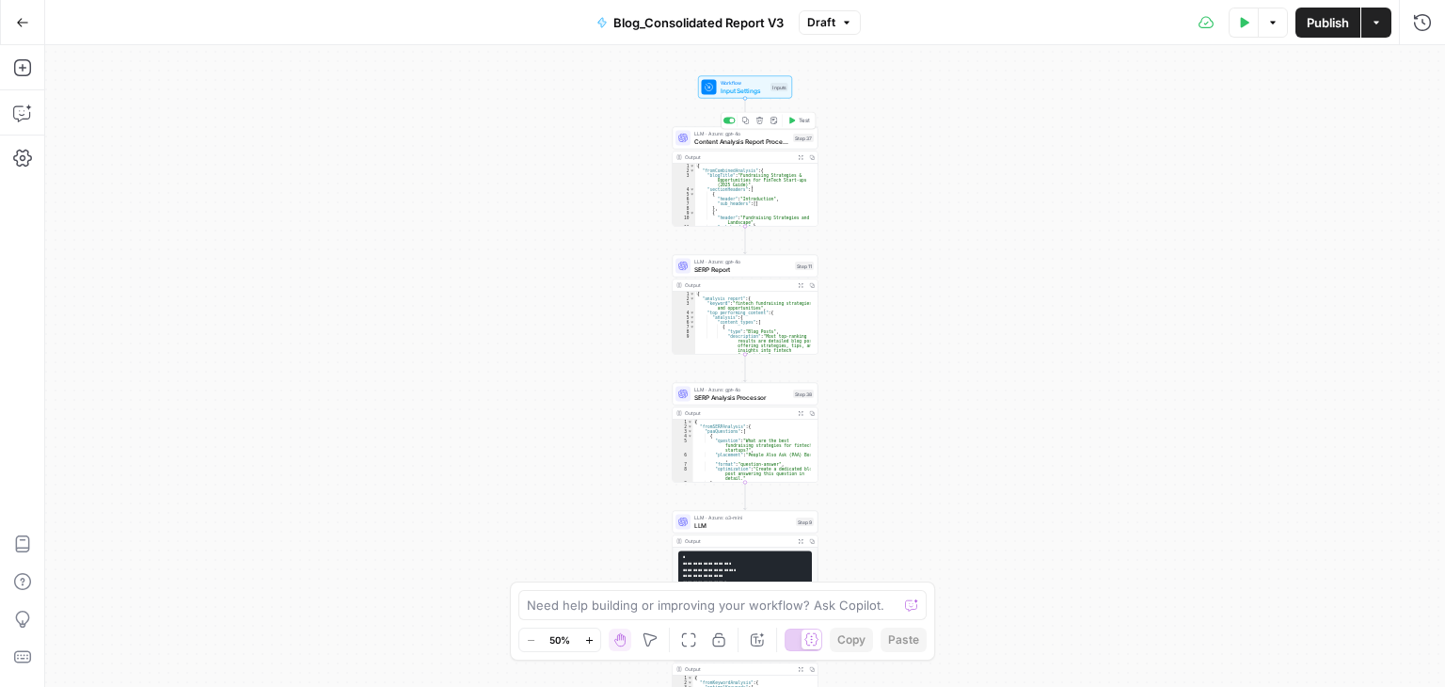
click at [750, 136] on span "Content Analysis Report Processor" at bounding box center [741, 140] width 95 height 9
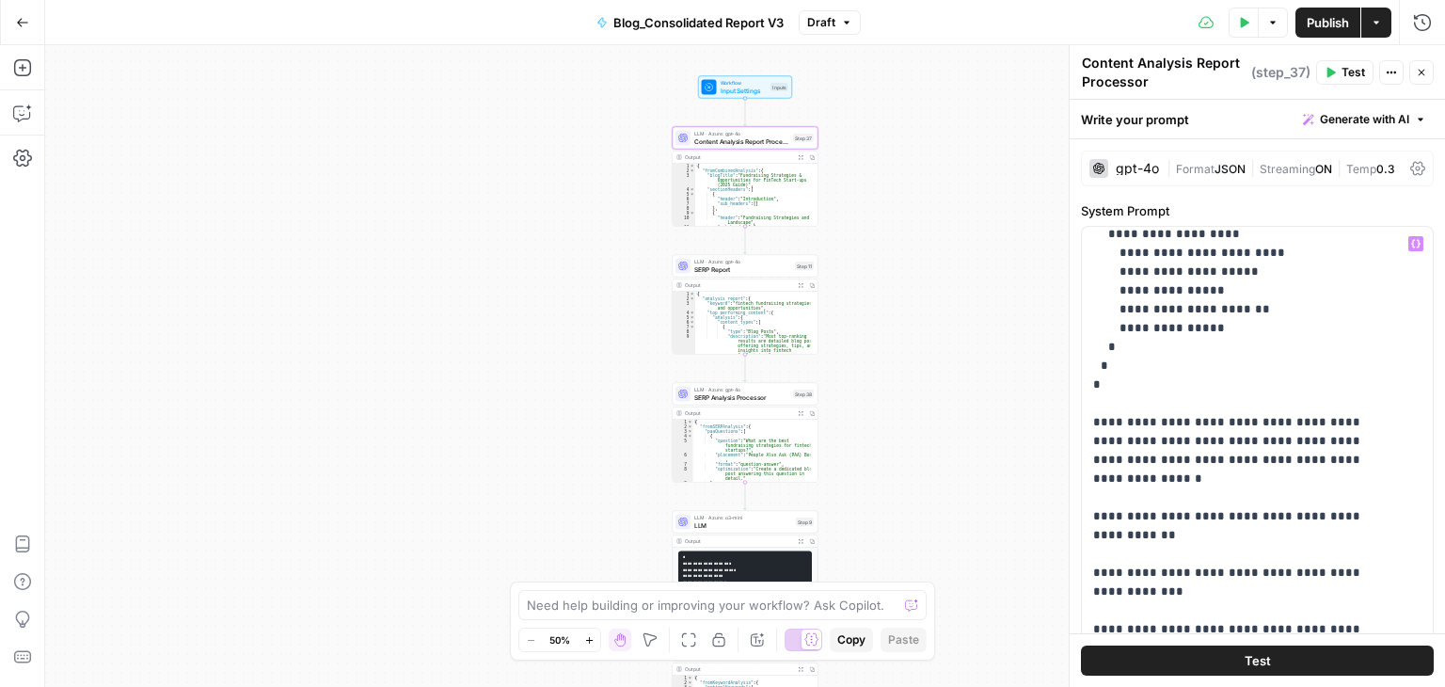
scroll to position [575, 0]
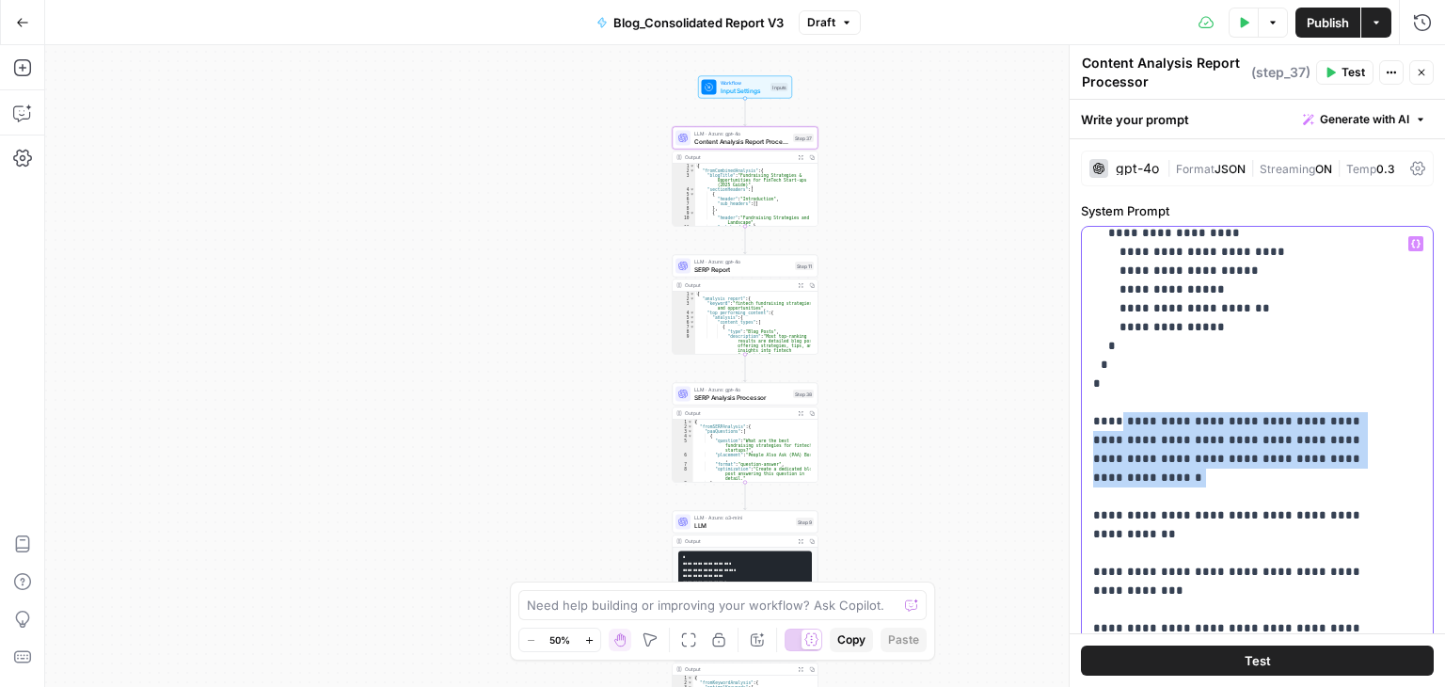
drag, startPoint x: 1109, startPoint y: 365, endPoint x: 1284, endPoint y: 417, distance: 182.4
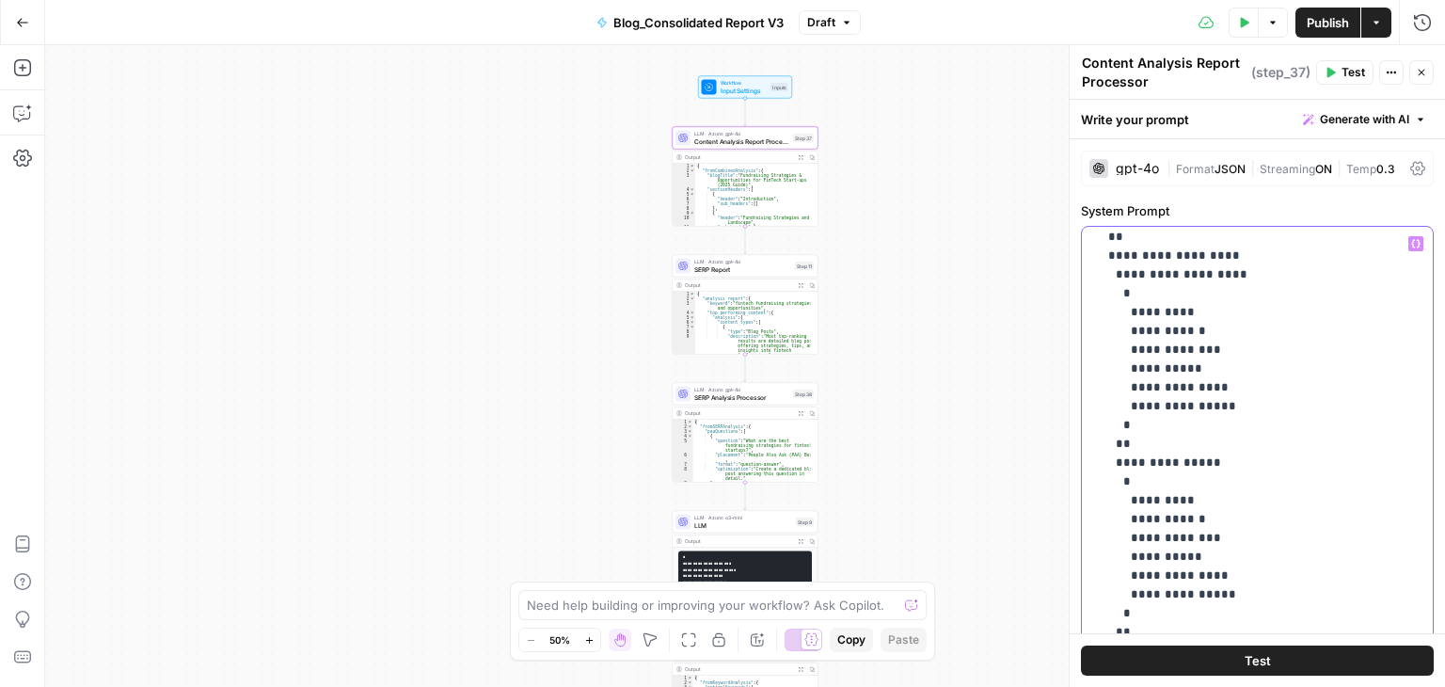
scroll to position [1393, 0]
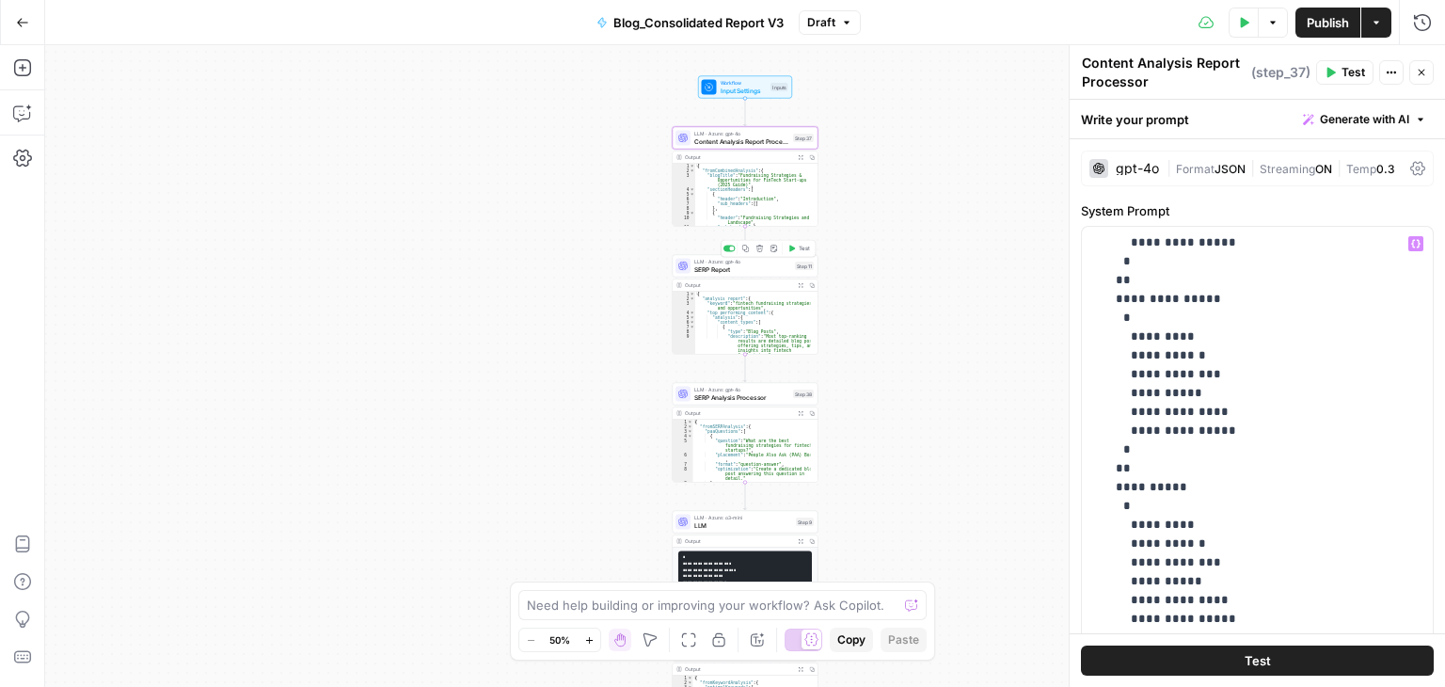
click at [749, 271] on span "SERP Report" at bounding box center [742, 268] width 97 height 9
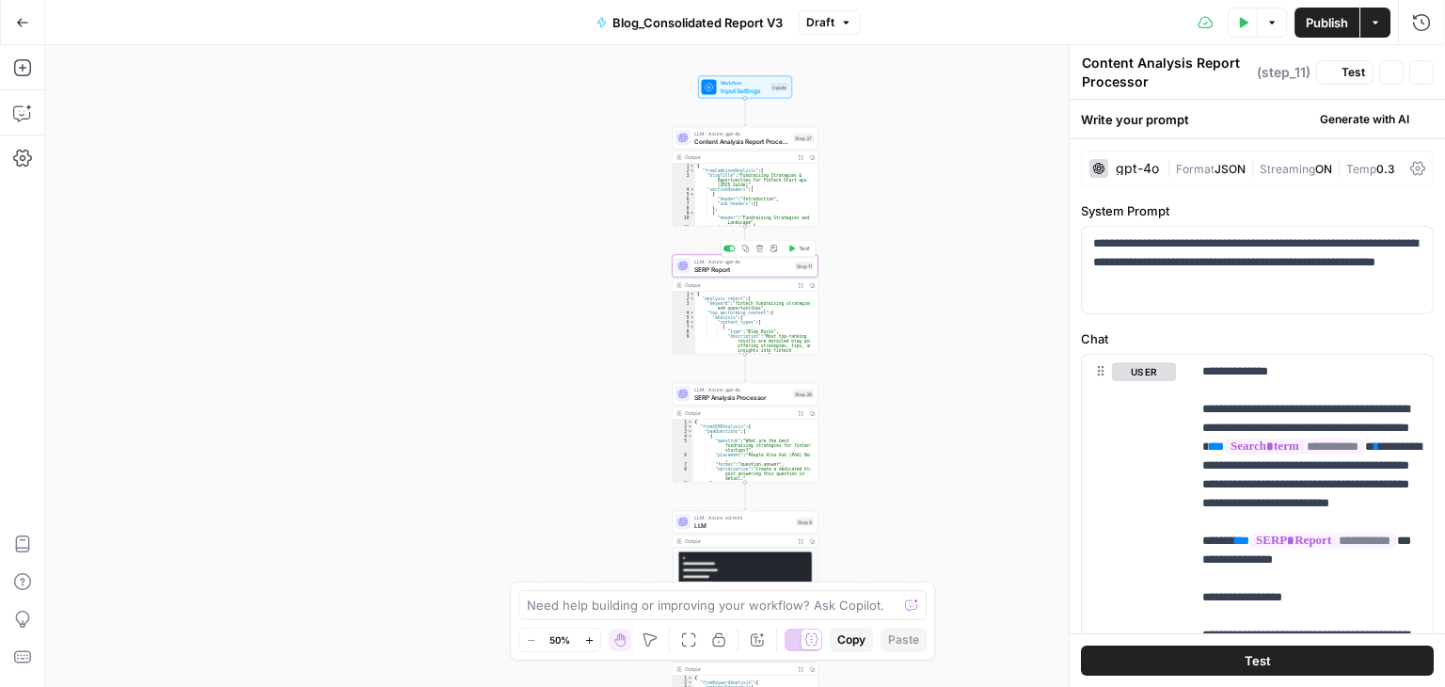
type textarea "SERP Report"
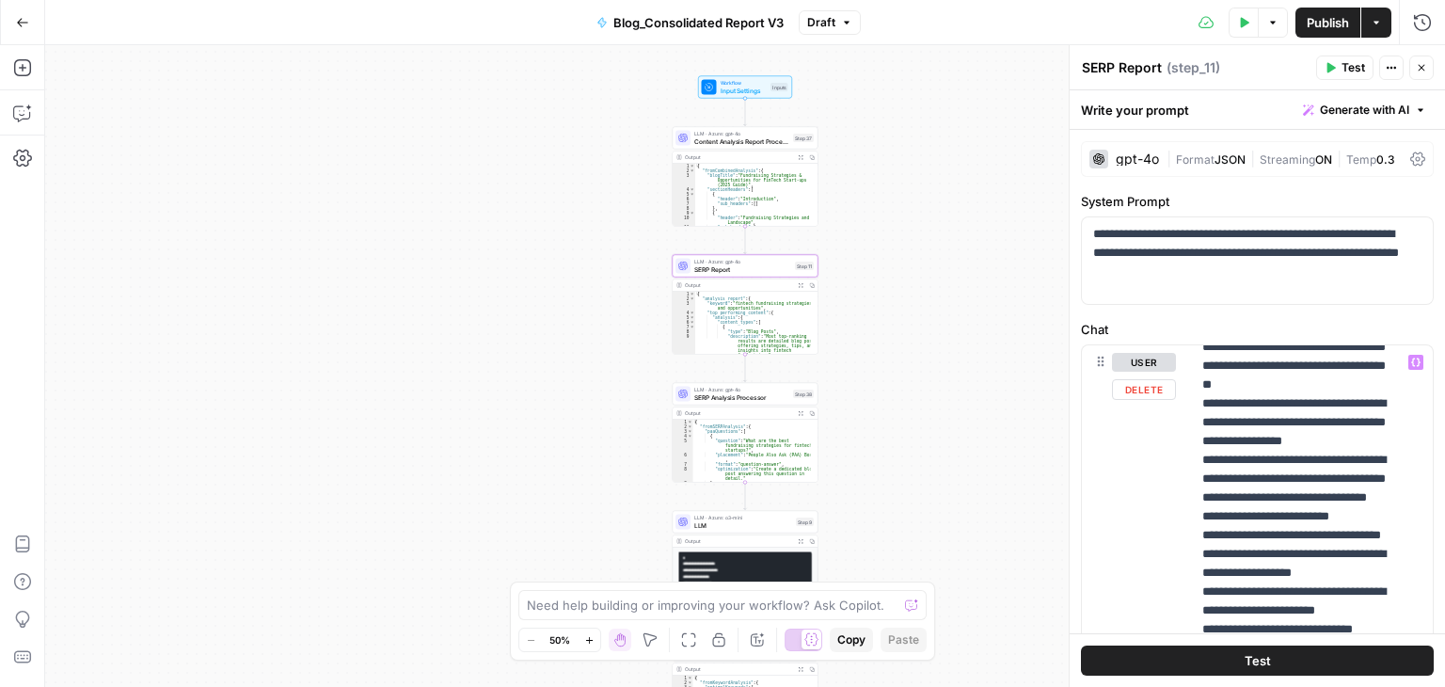
scroll to position [355, 0]
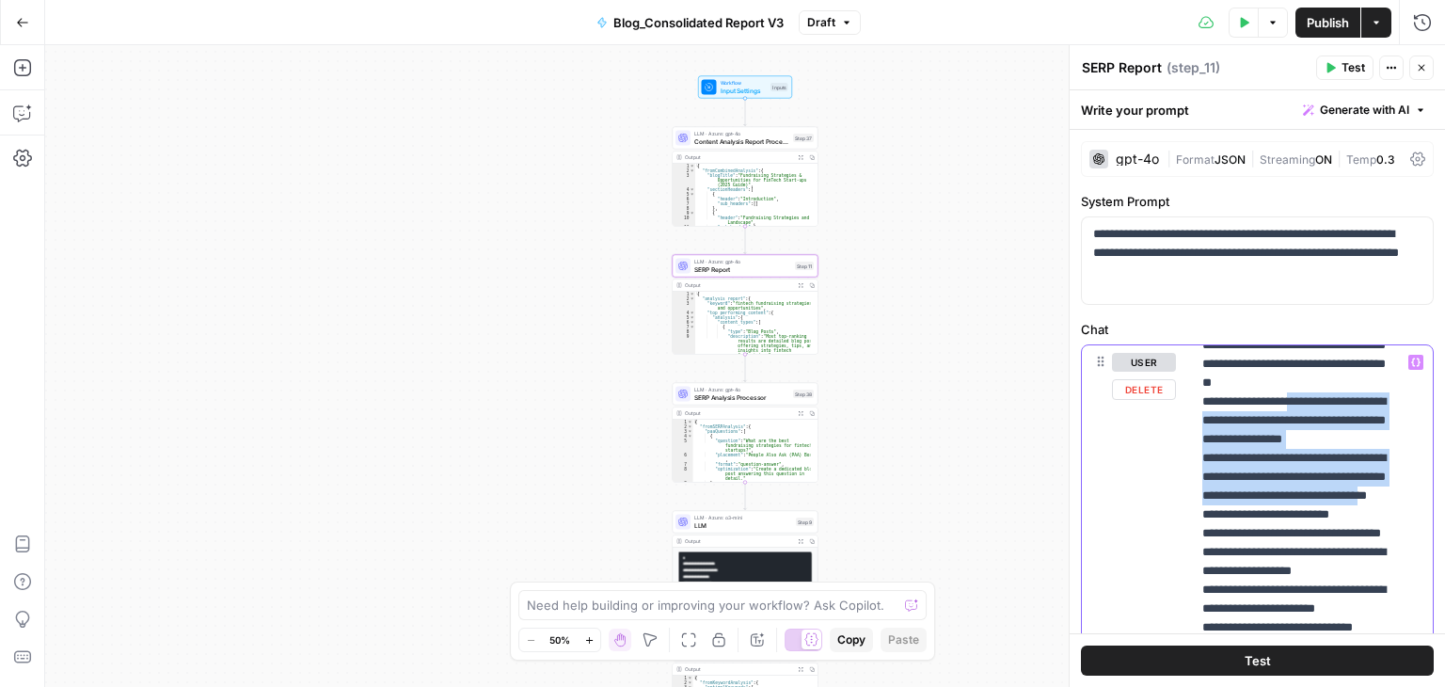
drag, startPoint x: 1305, startPoint y: 443, endPoint x: 1328, endPoint y: 543, distance: 102.2
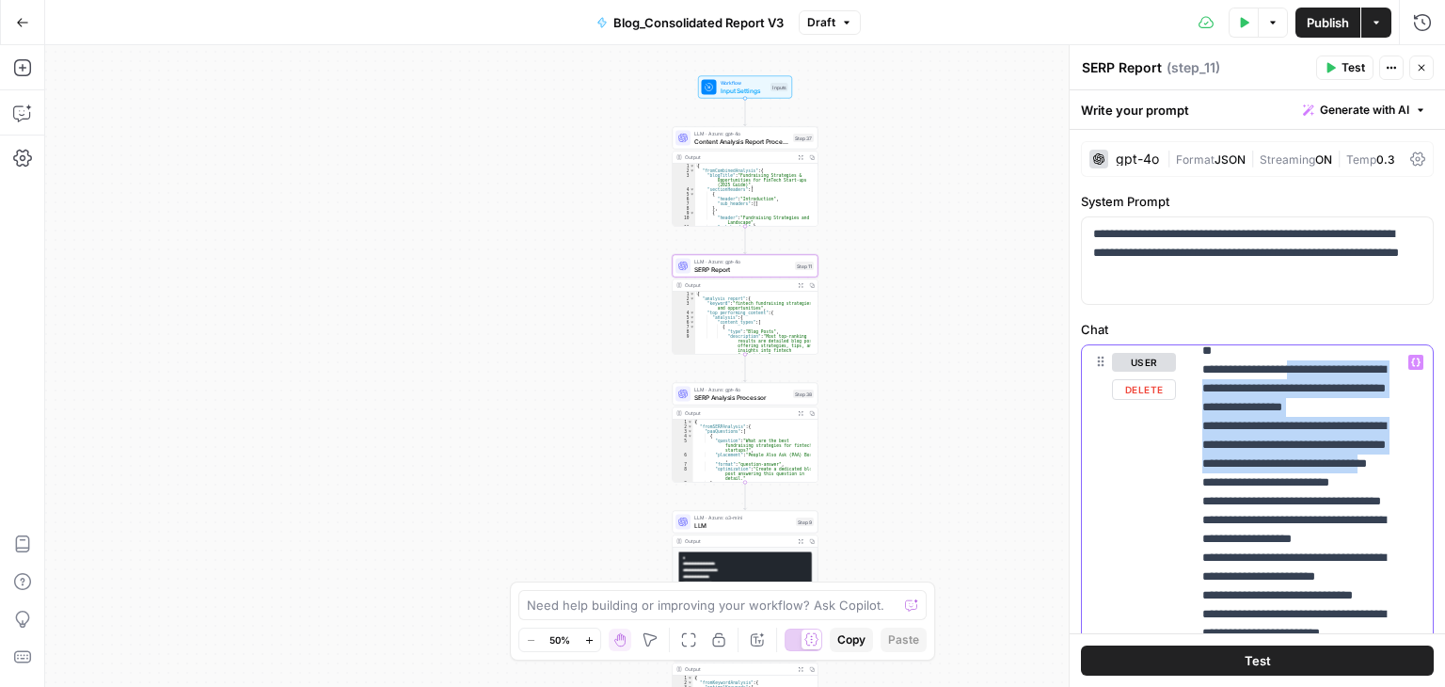
scroll to position [390, 0]
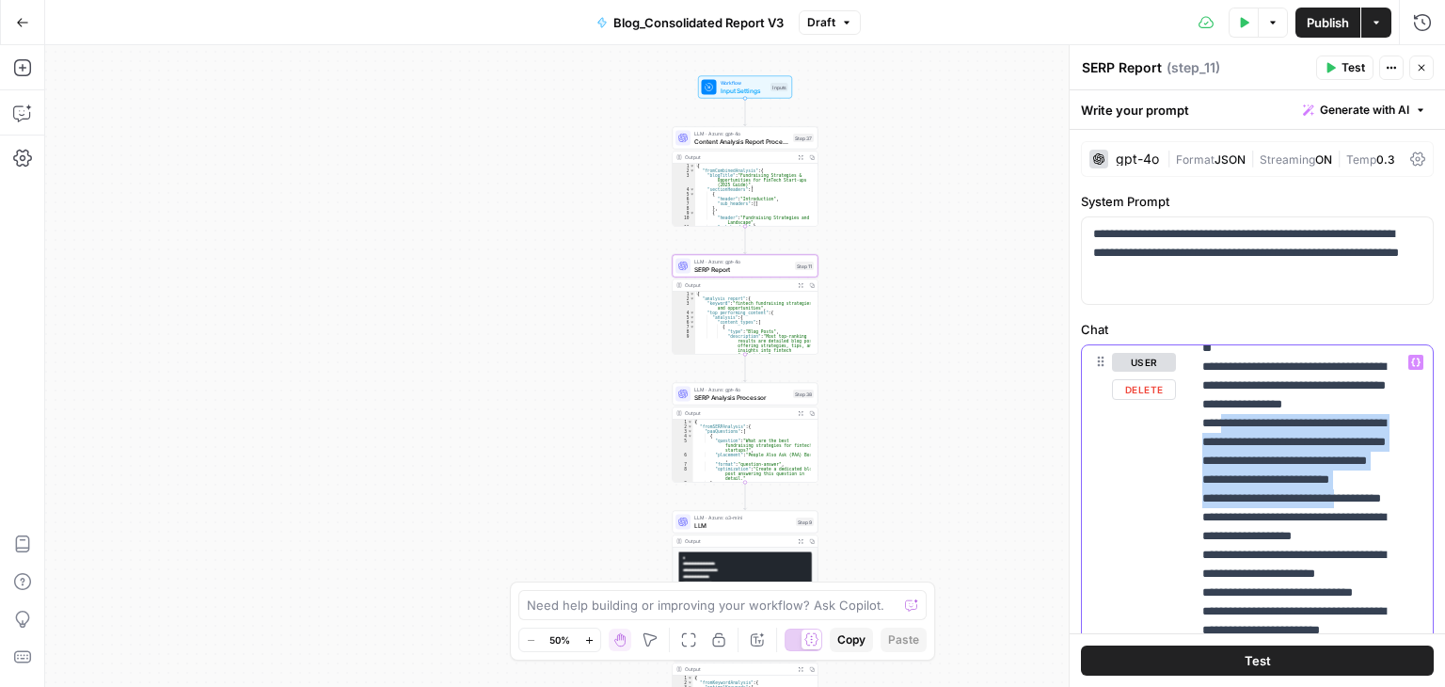
drag, startPoint x: 1271, startPoint y: 456, endPoint x: 1312, endPoint y: 561, distance: 112.8
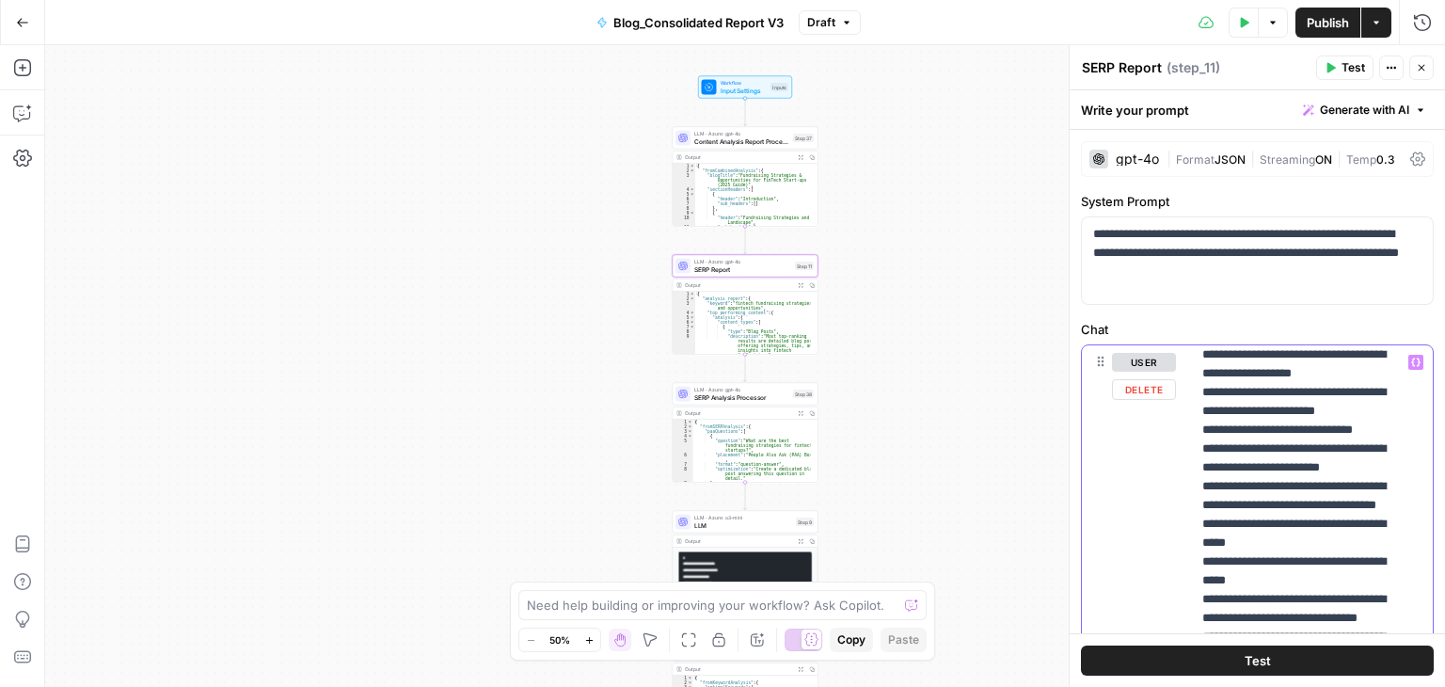
scroll to position [553, 0]
drag, startPoint x: 1216, startPoint y: 444, endPoint x: 1307, endPoint y: 498, distance: 106.3
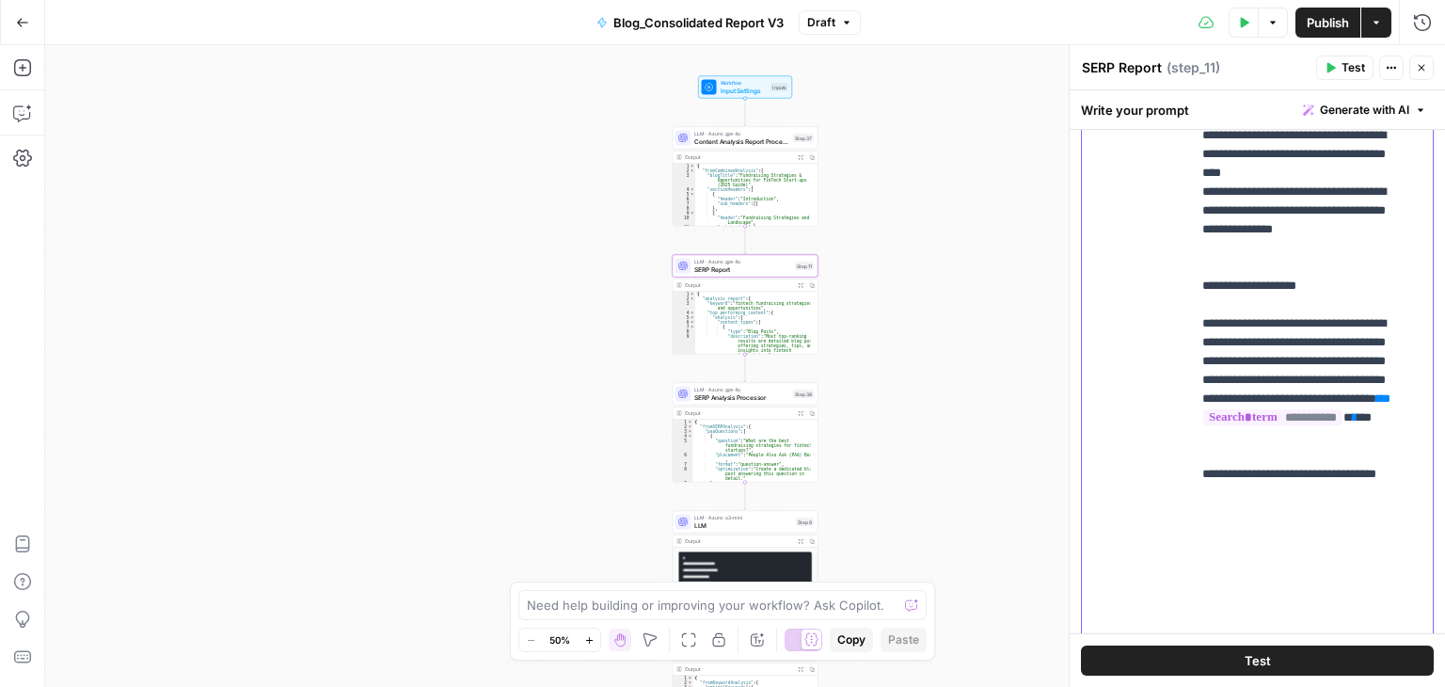
scroll to position [301, 0]
drag, startPoint x: 1206, startPoint y: 339, endPoint x: 1261, endPoint y: 401, distance: 82.6
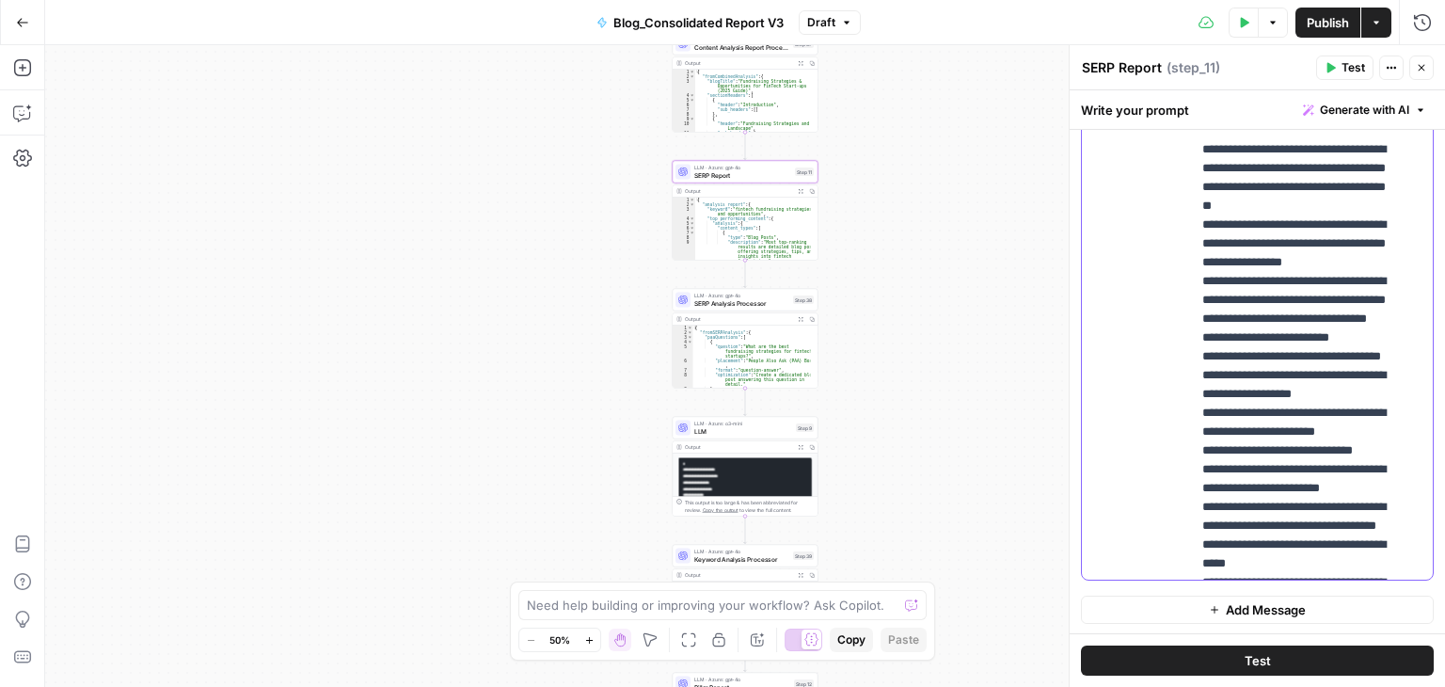
scroll to position [519, 0]
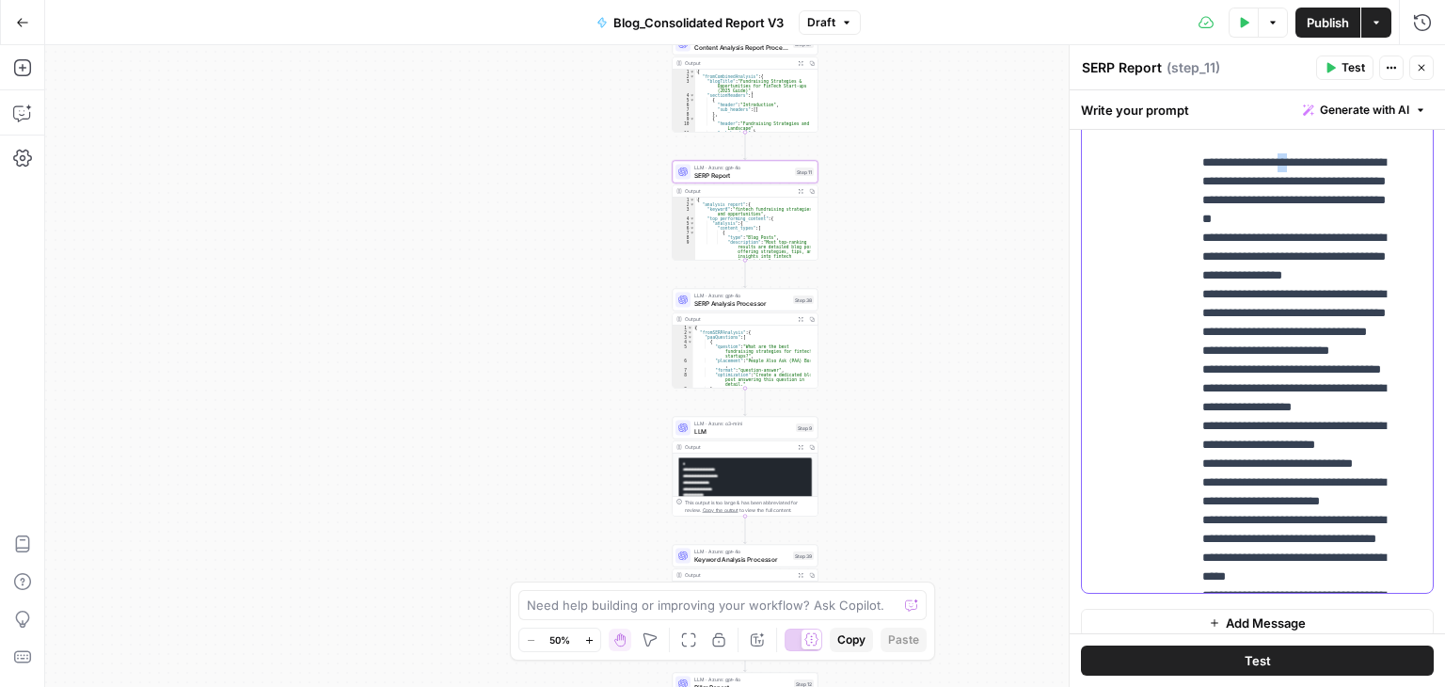
drag, startPoint x: 1297, startPoint y: 197, endPoint x: 1308, endPoint y: 204, distance: 13.1
click at [1192, 197] on div "**********" at bounding box center [1257, 209] width 351 height 766
drag, startPoint x: 1192, startPoint y: 197, endPoint x: 1362, endPoint y: 219, distance: 170.8
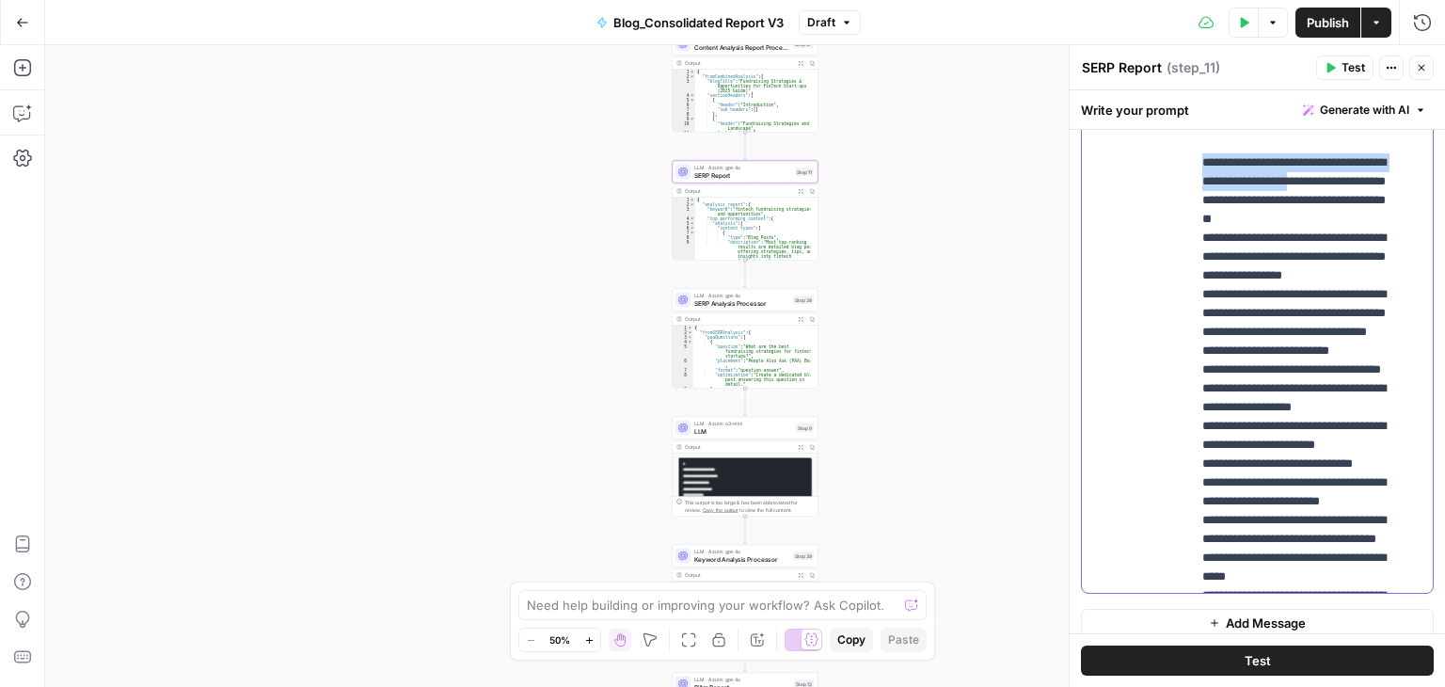
click at [1362, 219] on div "**********" at bounding box center [1305, 209] width 228 height 766
copy p "**********"
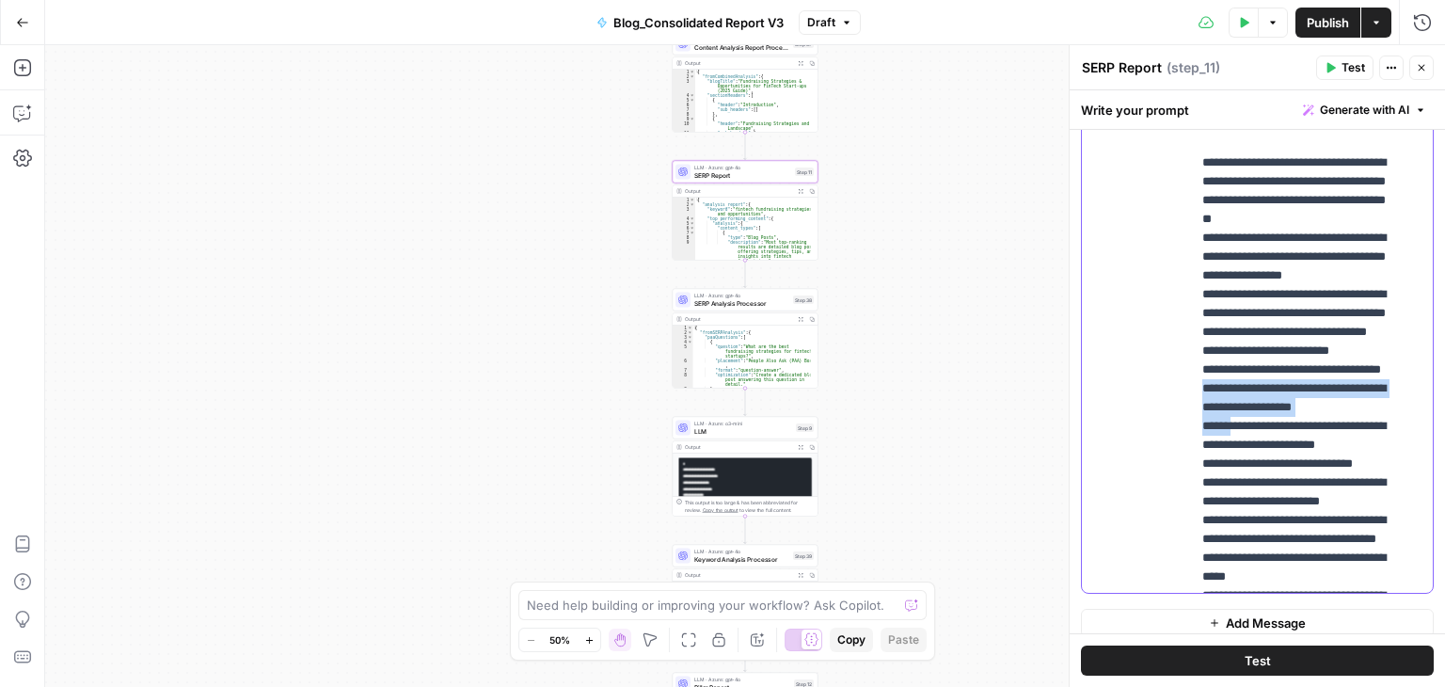
drag, startPoint x: 1219, startPoint y: 462, endPoint x: 1253, endPoint y: 504, distance: 54.2
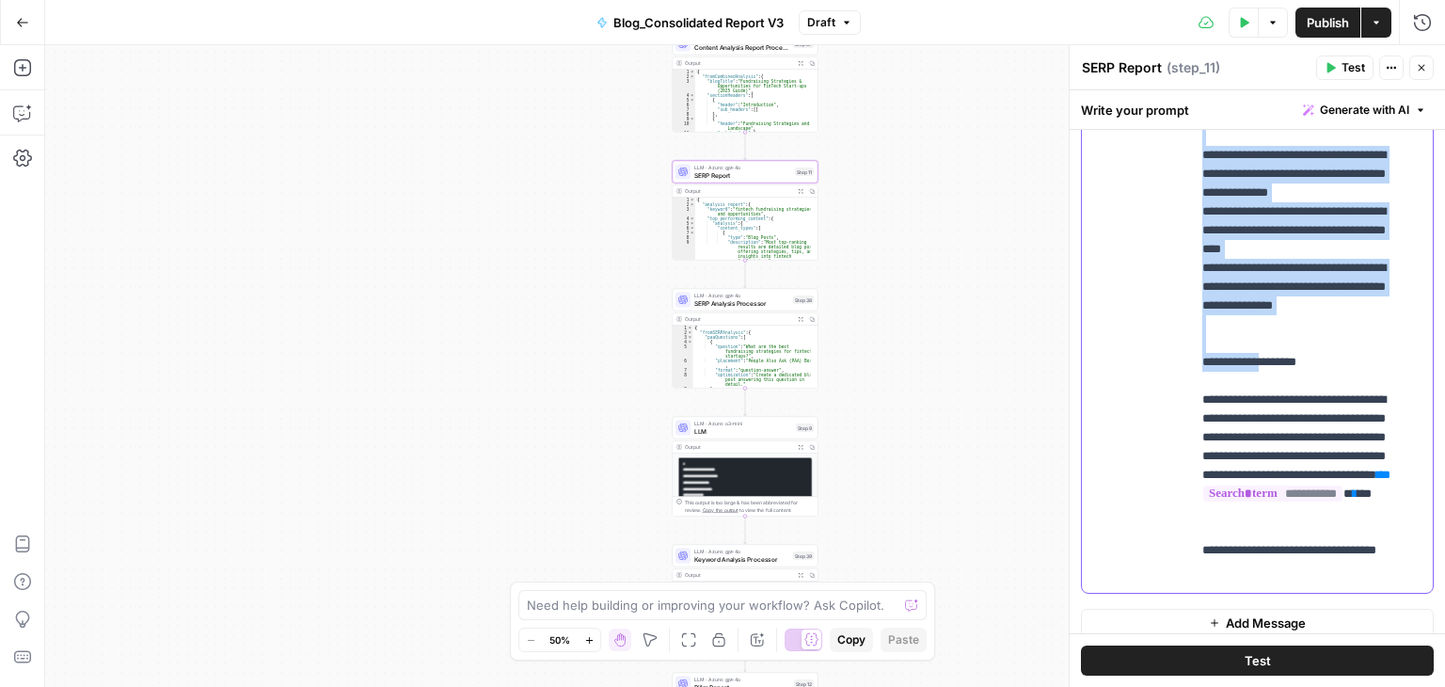
scroll to position [1072, 0]
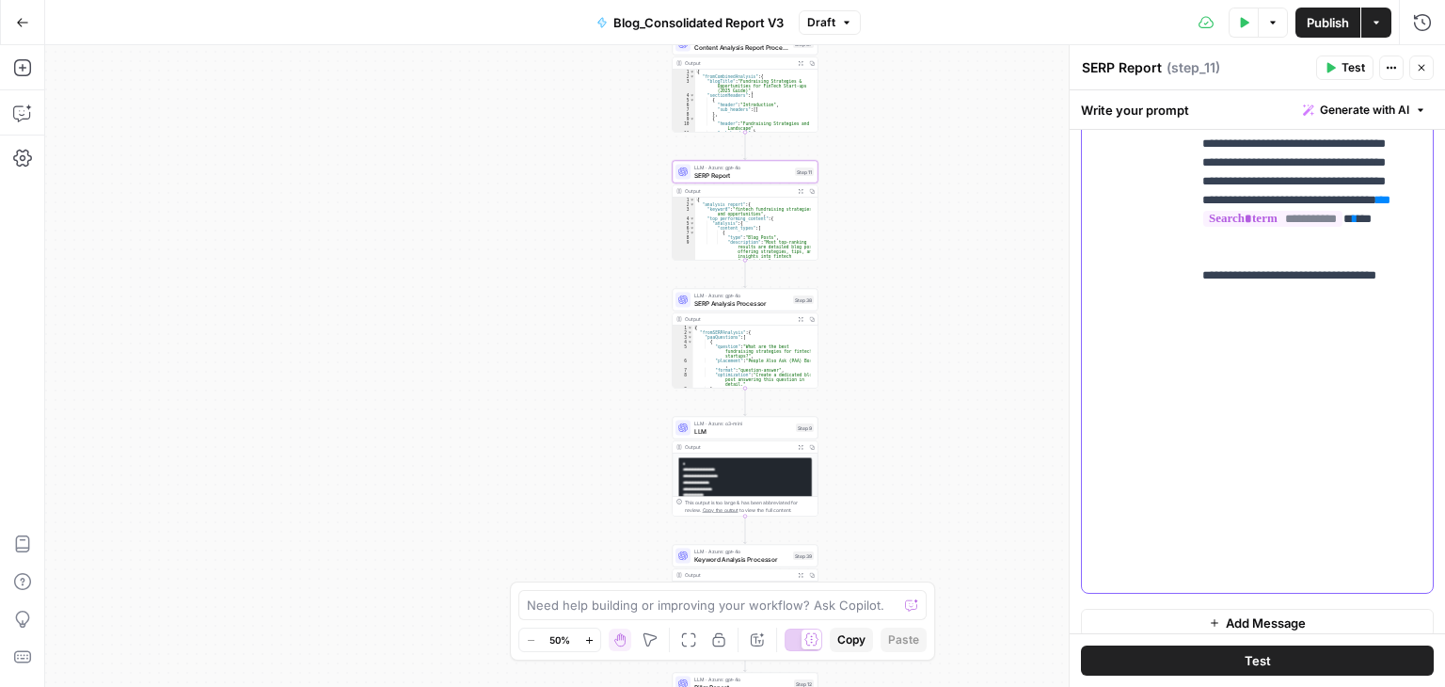
drag, startPoint x: 1224, startPoint y: 499, endPoint x: 1278, endPoint y: 306, distance: 201.0
copy p "**********"
